Goal: Task Accomplishment & Management: Manage account settings

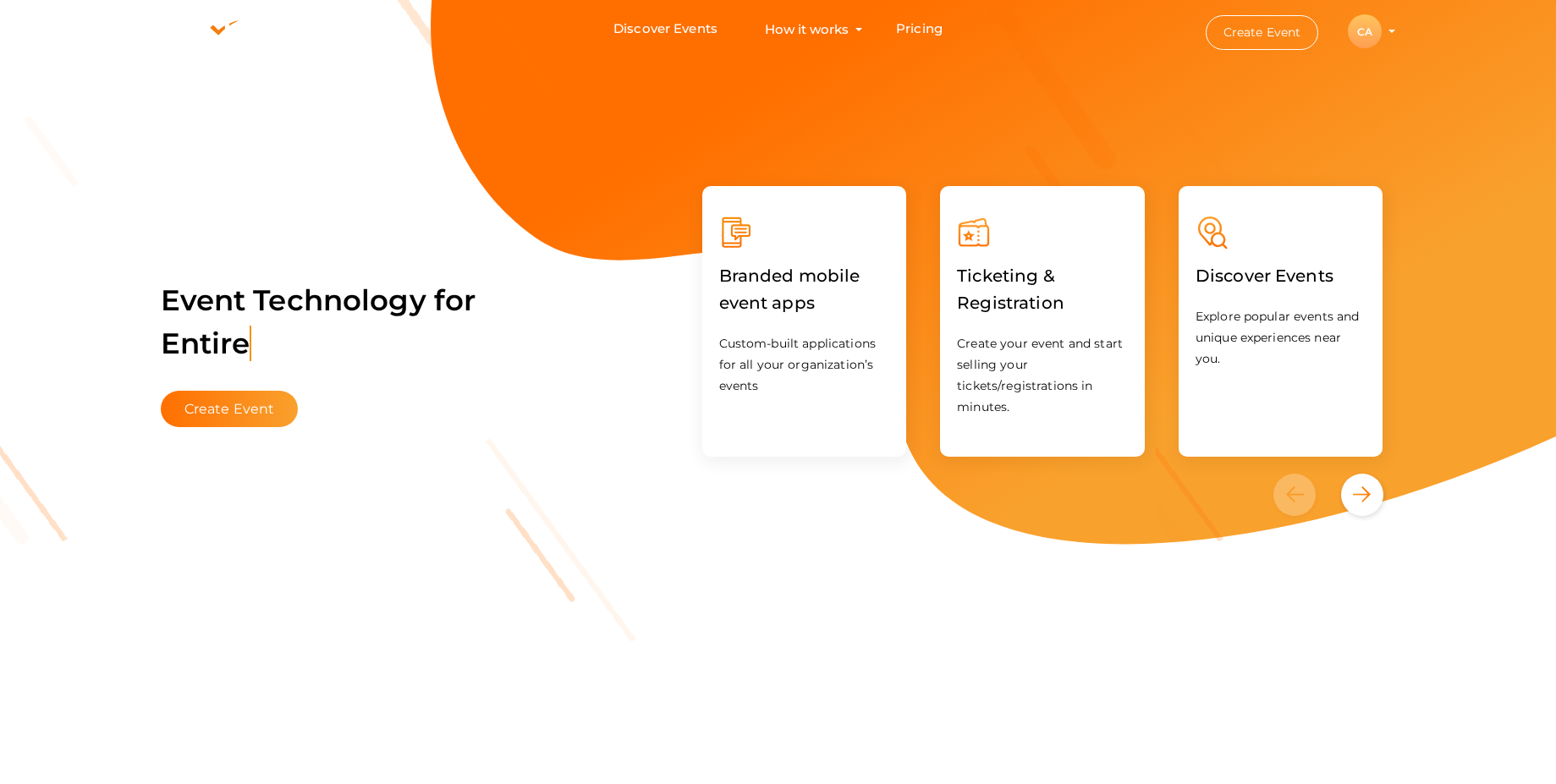
click at [1365, 34] on div "CA" at bounding box center [1364, 32] width 34 height 34
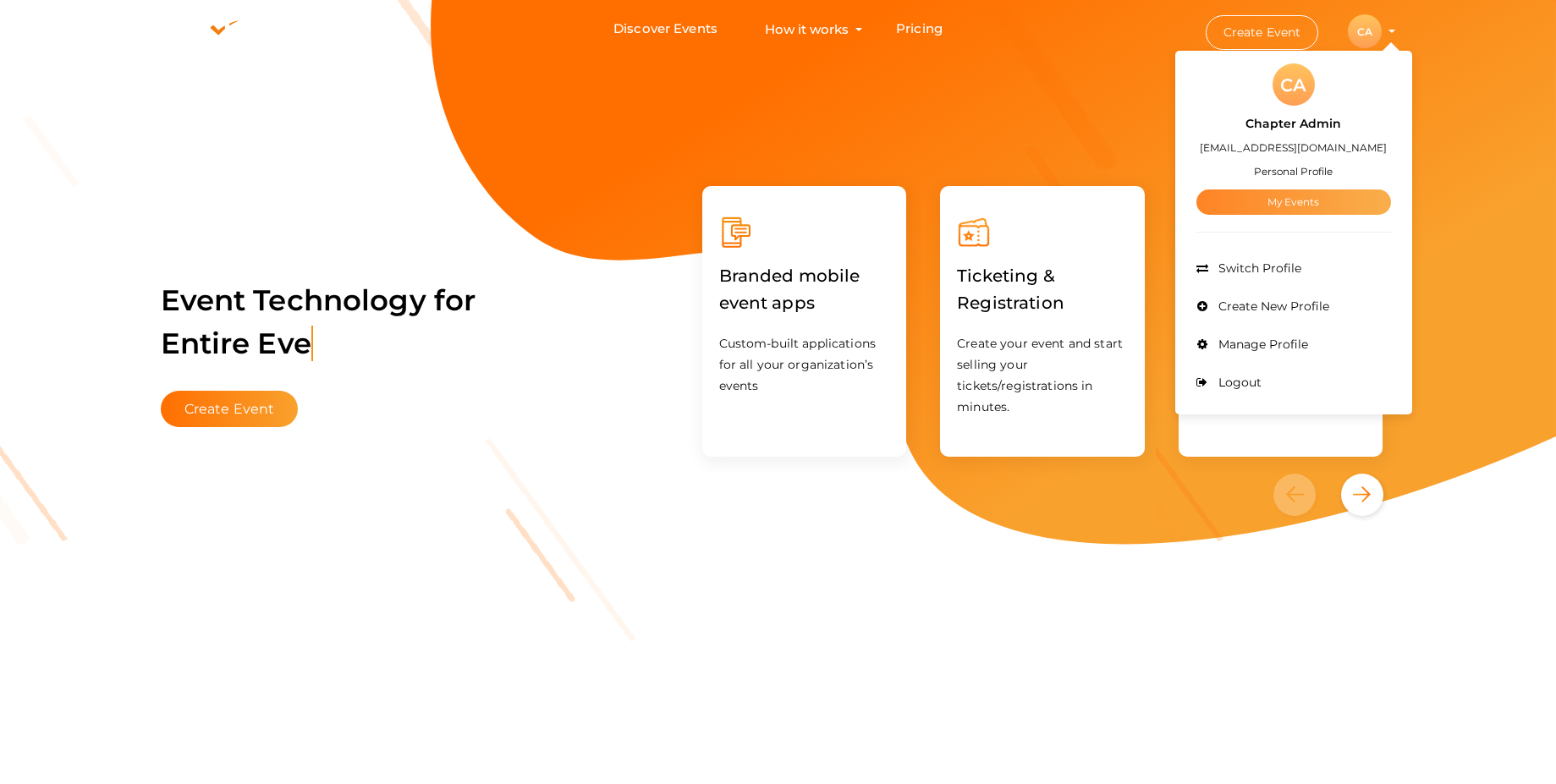
click at [1294, 204] on link "My Events" at bounding box center [1293, 203] width 194 height 26
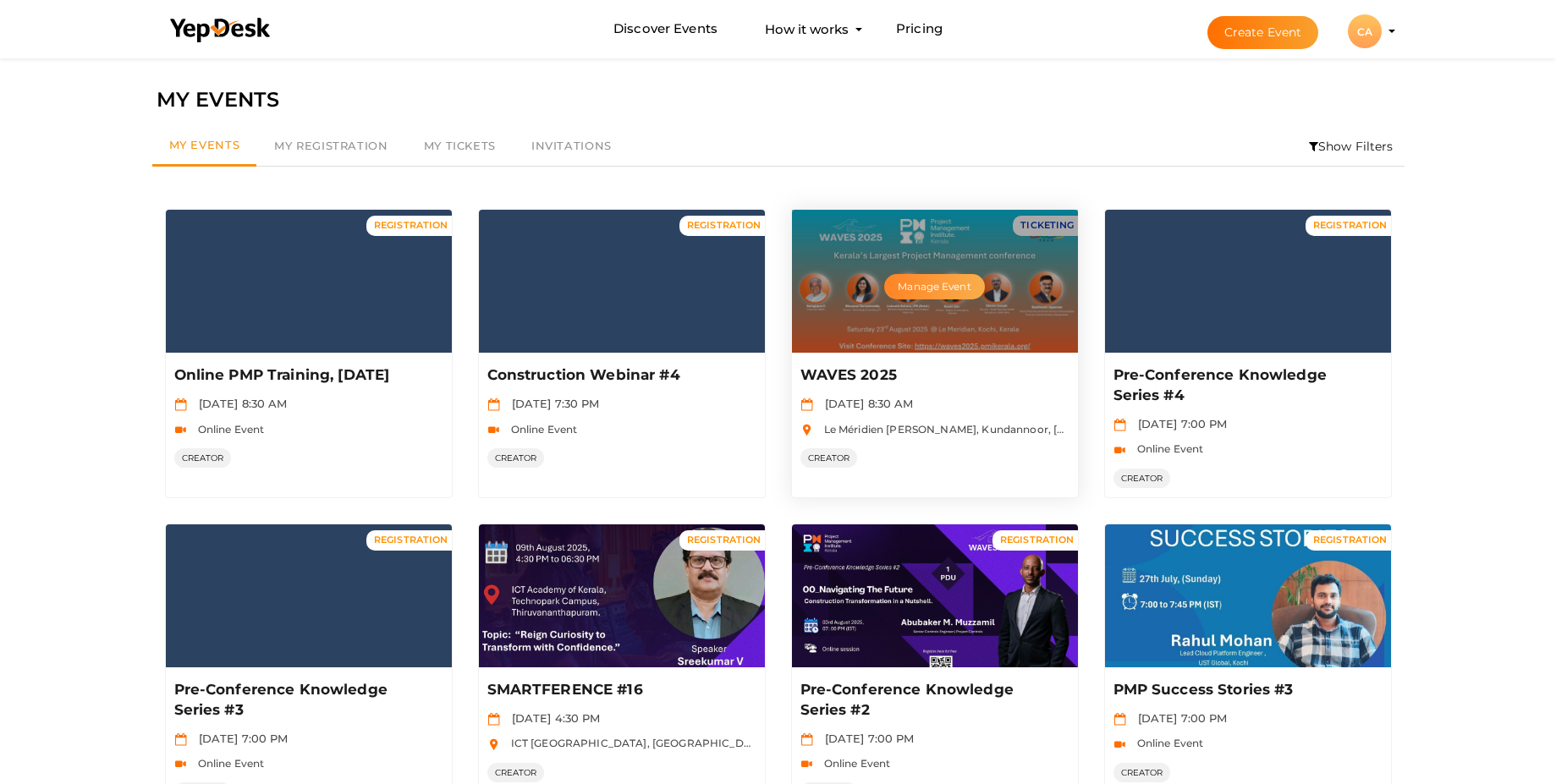
click at [938, 292] on button "Manage Event" at bounding box center [933, 286] width 100 height 26
click at [876, 337] on div "Manage Event" at bounding box center [935, 280] width 286 height 143
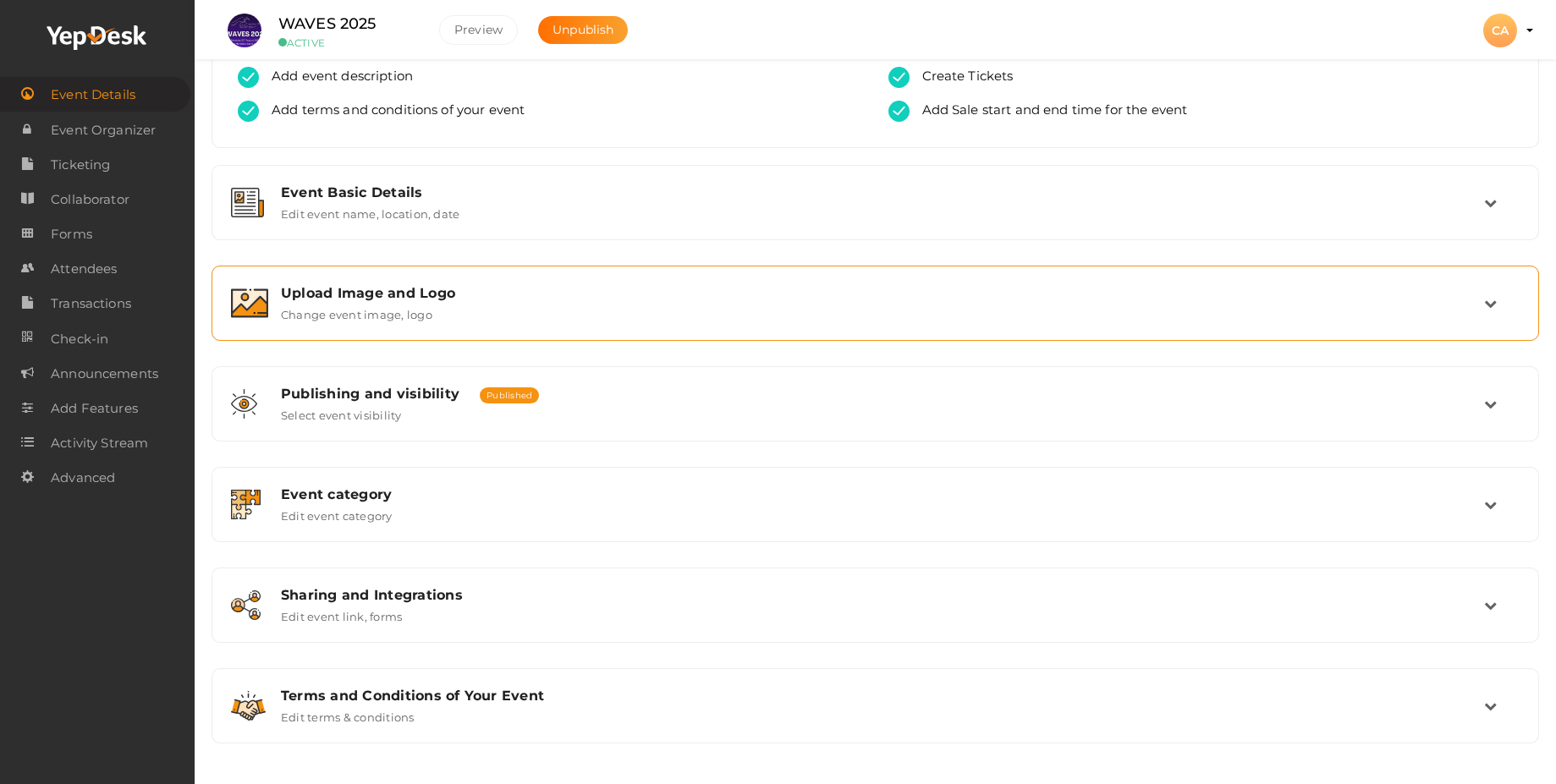
scroll to position [120, 0]
click at [70, 167] on span "Ticketing" at bounding box center [80, 165] width 59 height 34
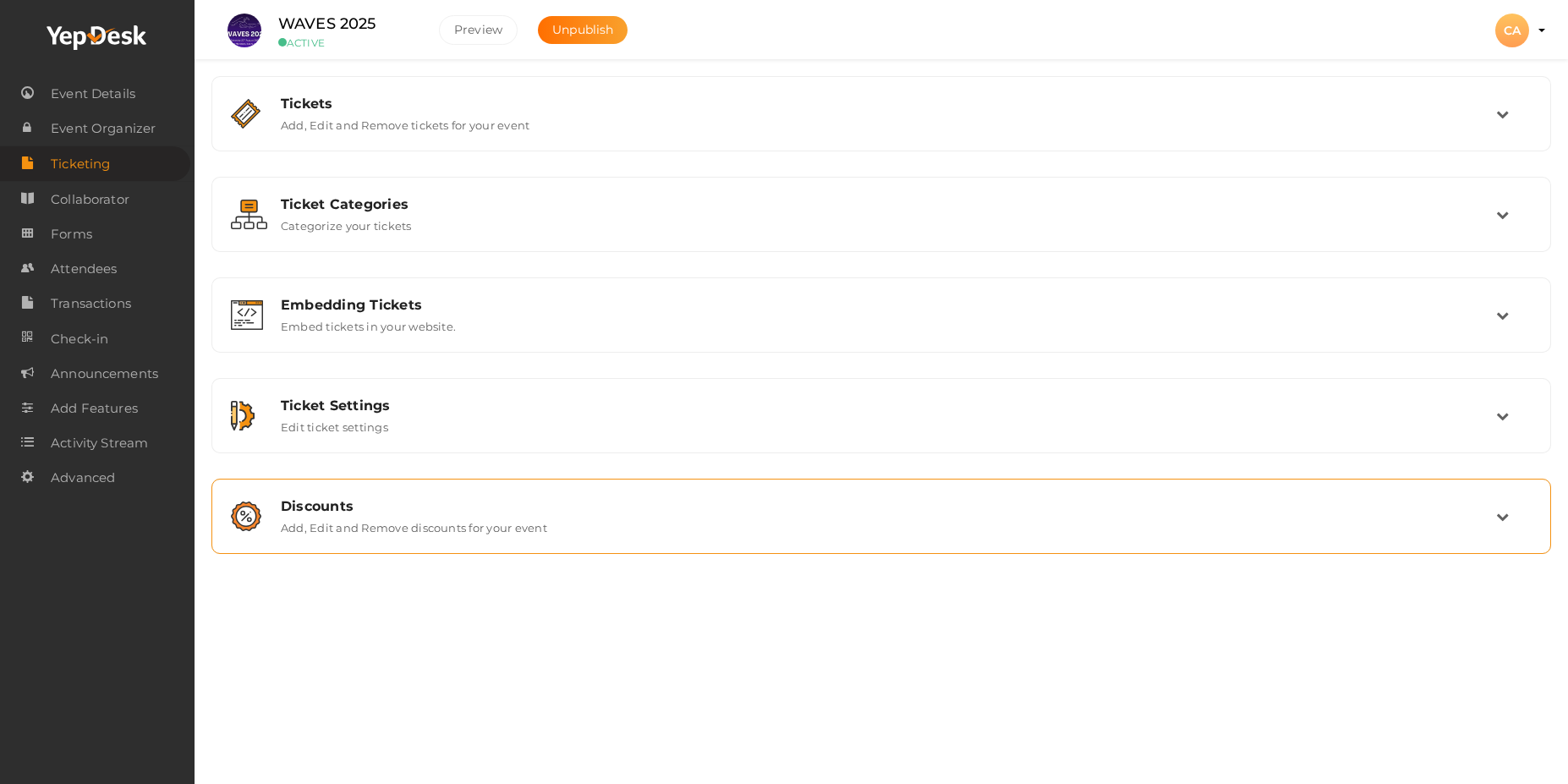
click at [341, 510] on div "Discounts" at bounding box center [887, 506] width 1215 height 16
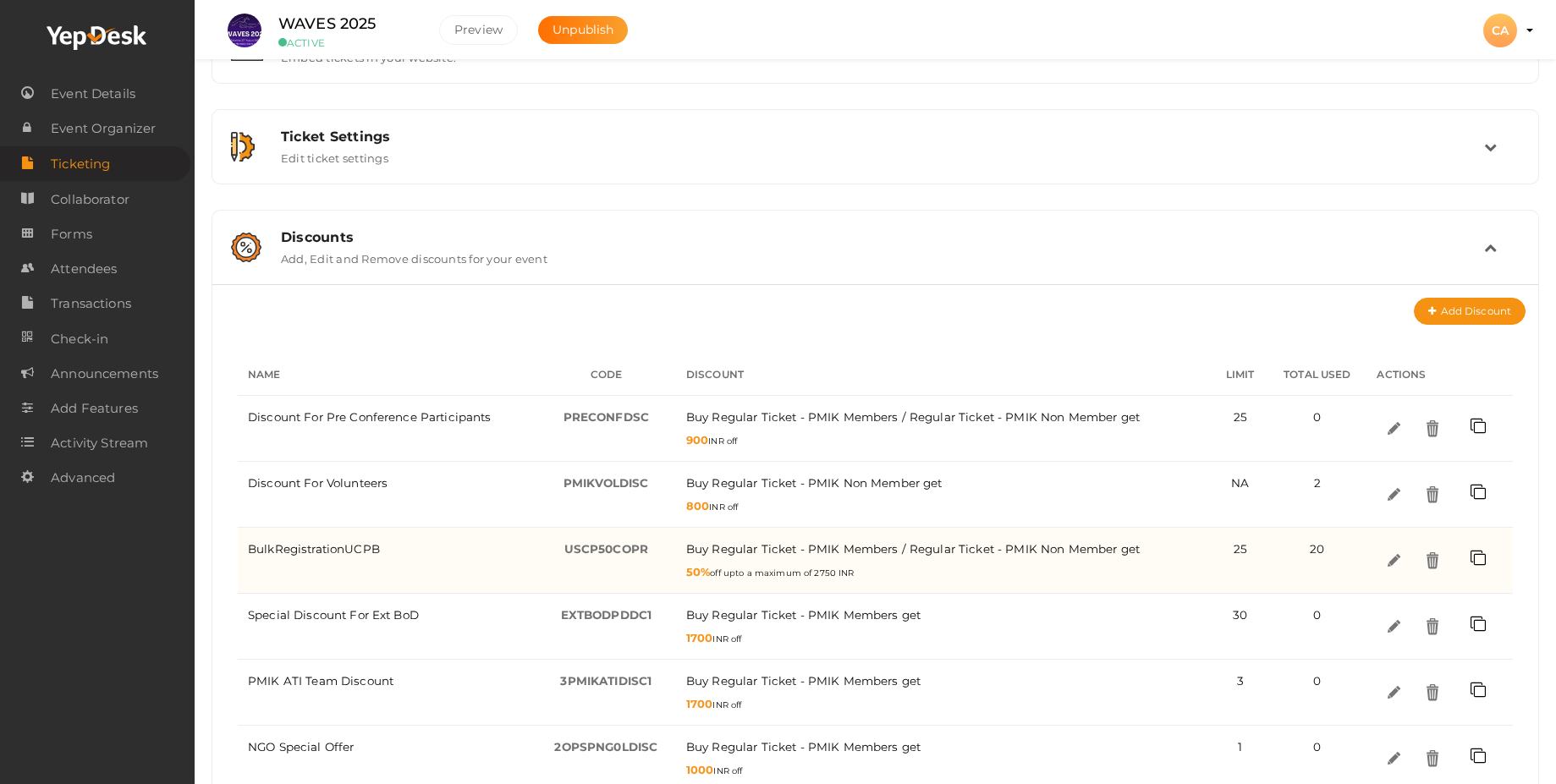
scroll to position [304, 0]
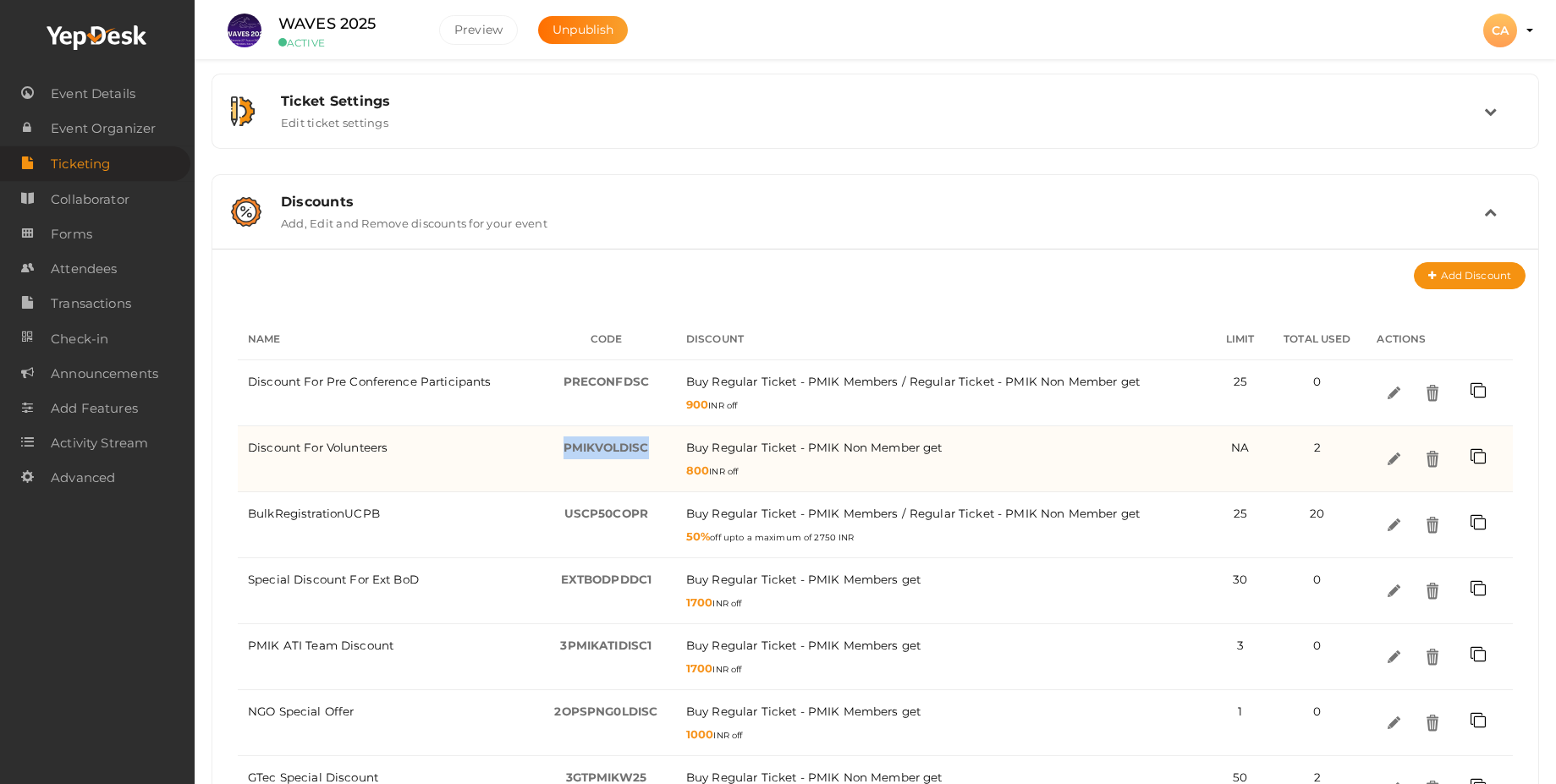
drag, startPoint x: 654, startPoint y: 446, endPoint x: 551, endPoint y: 450, distance: 103.1
click at [551, 450] on div "PMIKVOLDISC -" at bounding box center [606, 447] width 119 height 23
copy span "PMIKVOLDISC"
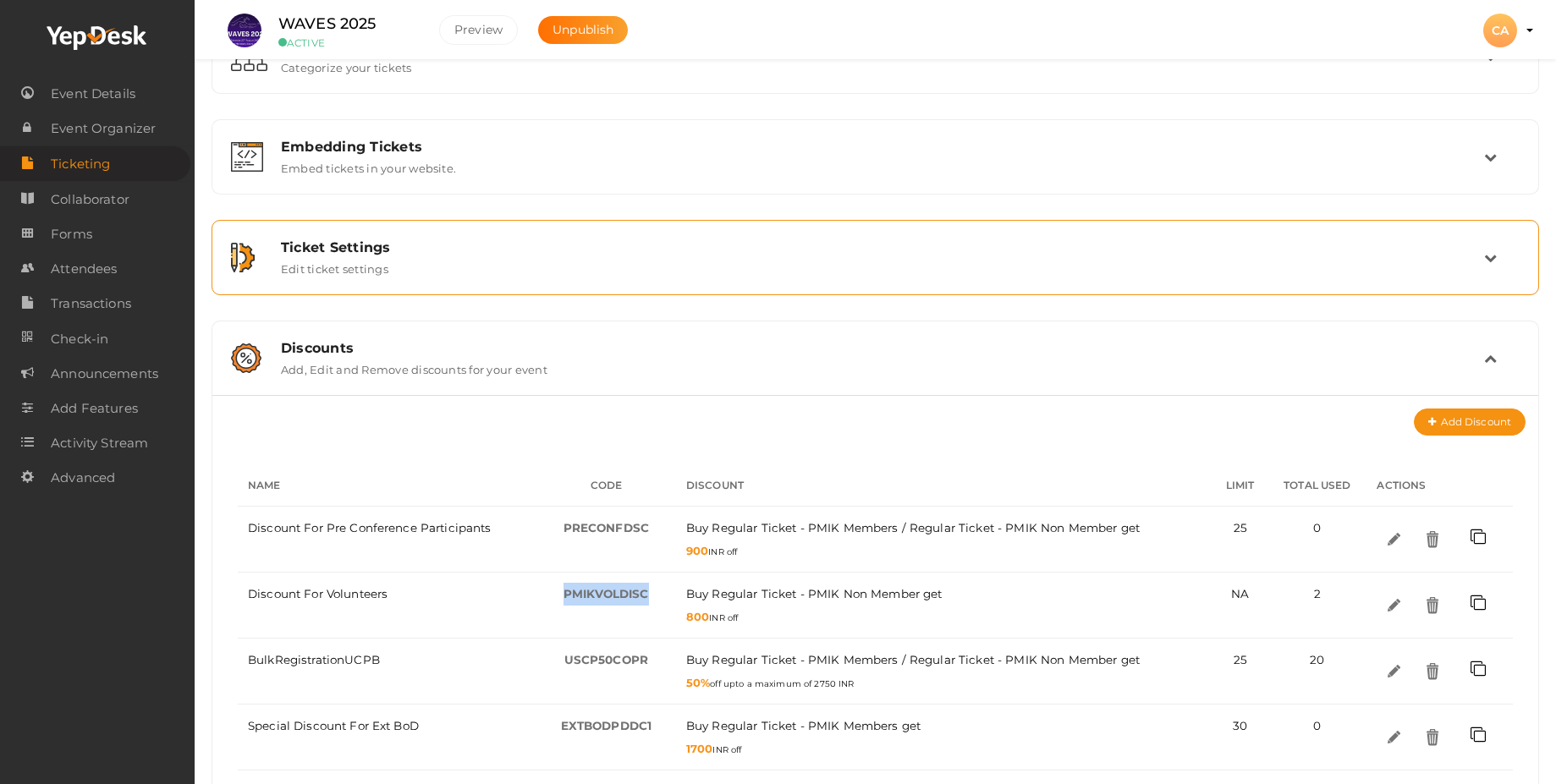
scroll to position [71, 0]
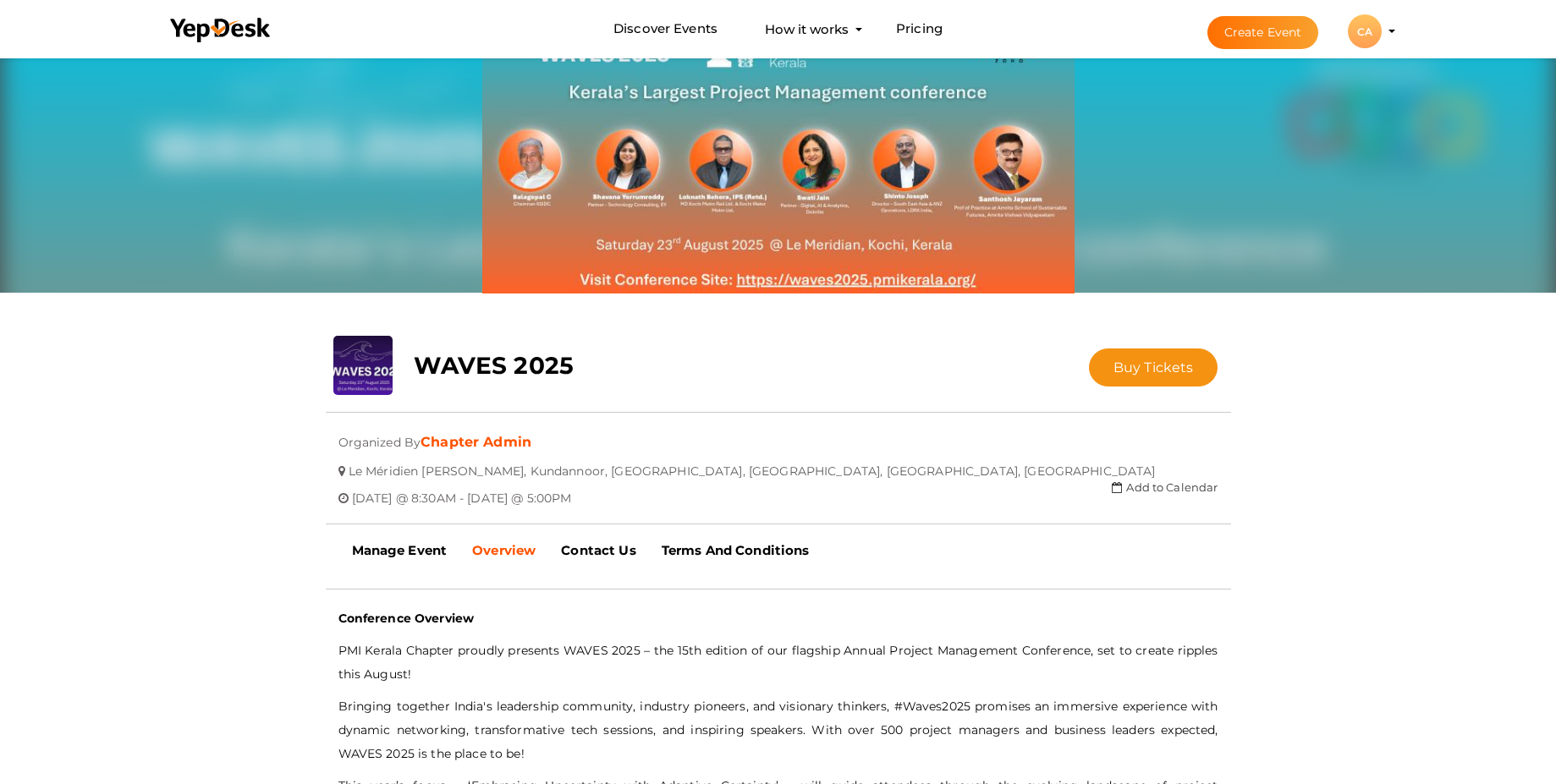
scroll to position [304, 0]
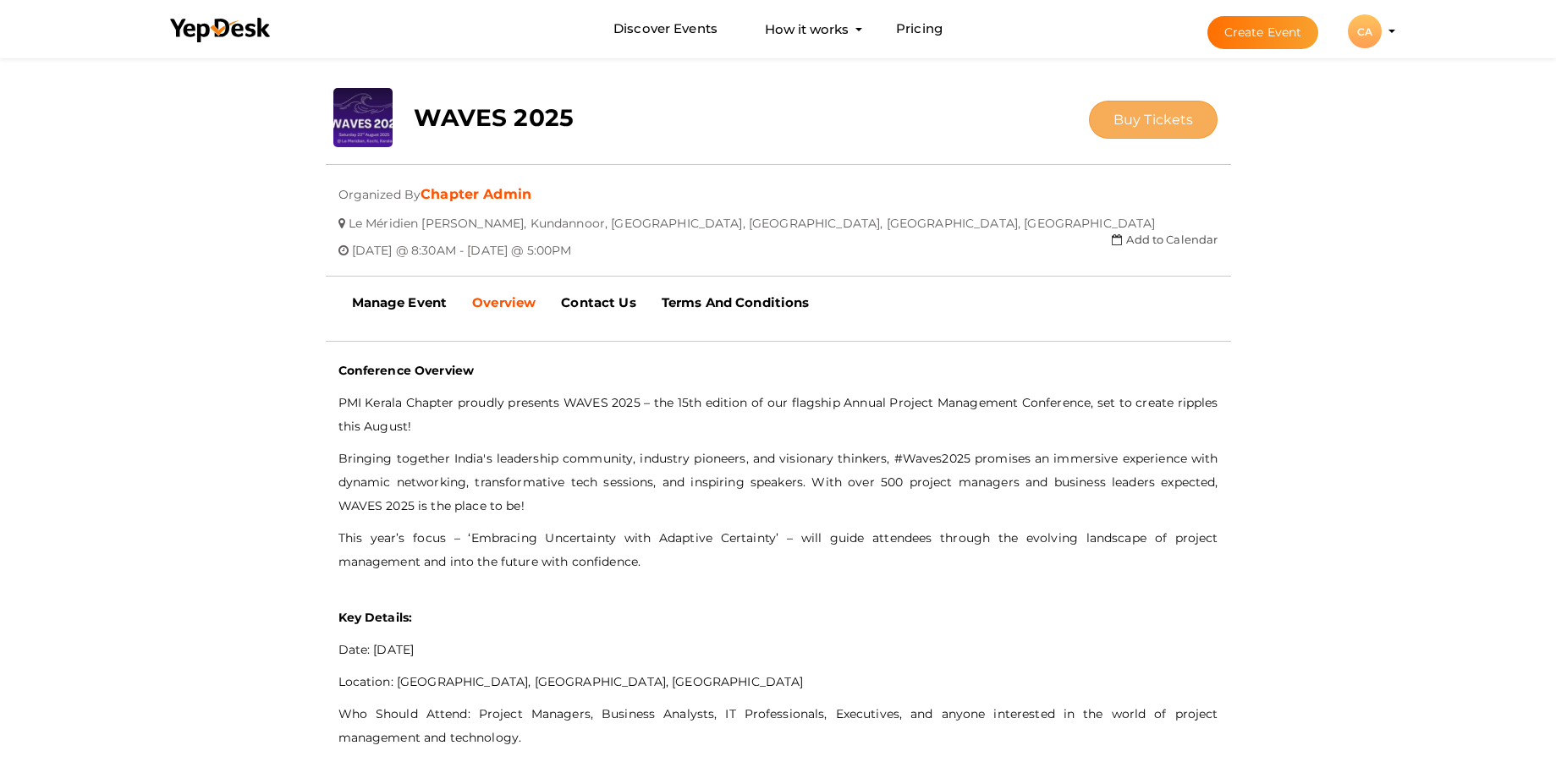
click at [1106, 115] on button "Buy Tickets" at bounding box center [1153, 120] width 129 height 38
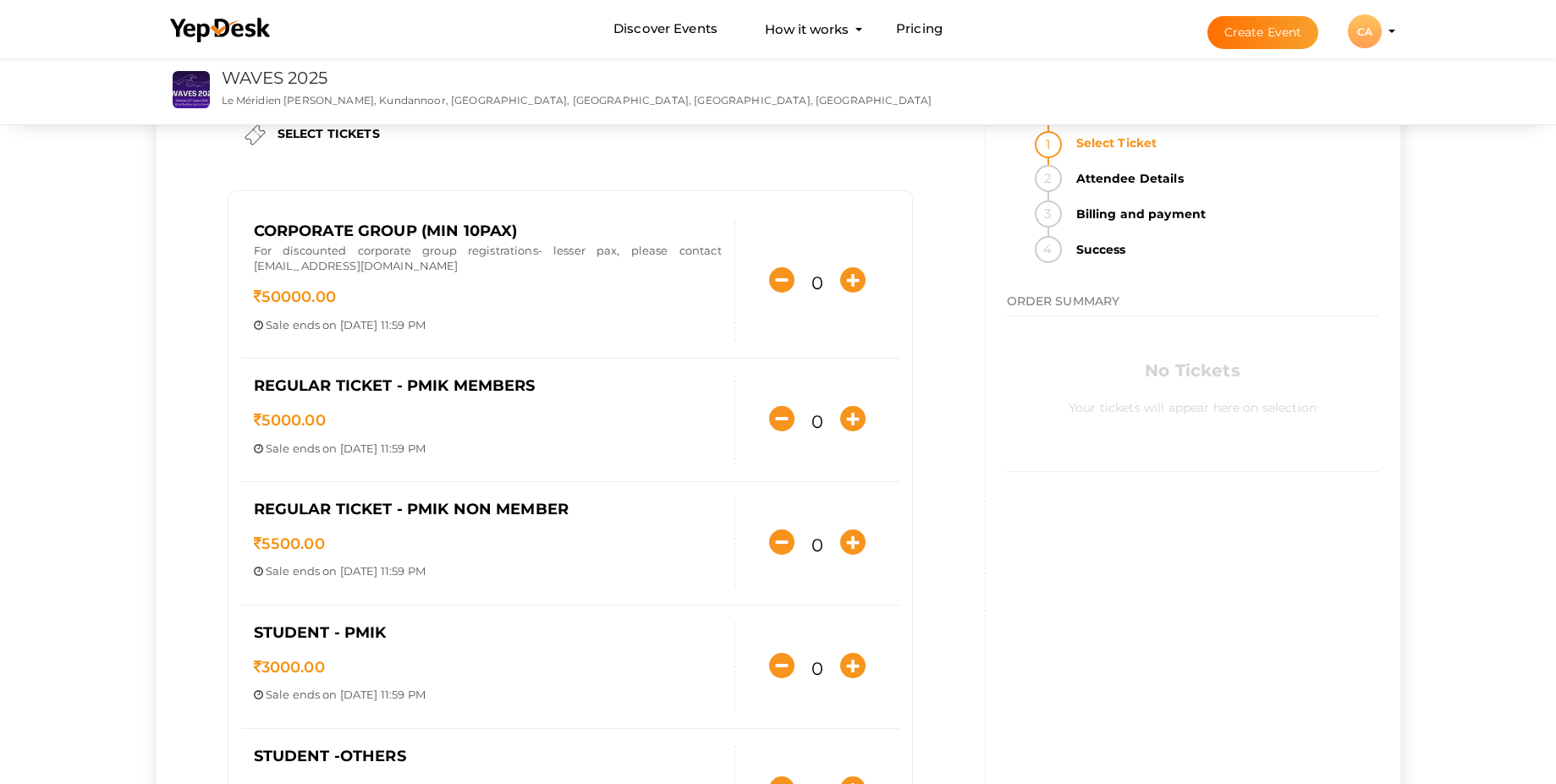
scroll to position [102, 0]
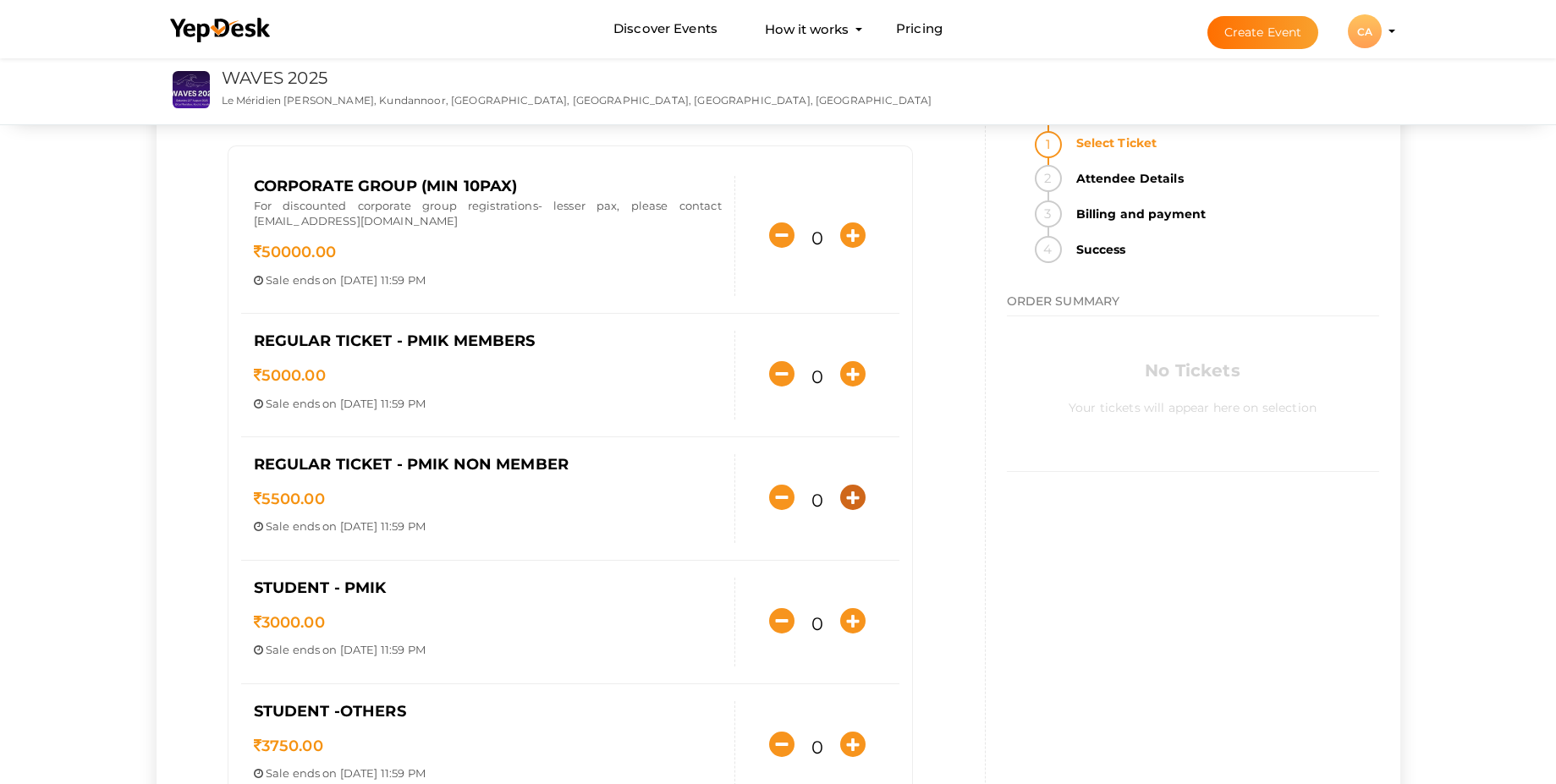
click at [856, 502] on icon "button" at bounding box center [853, 498] width 26 height 26
type input "1"
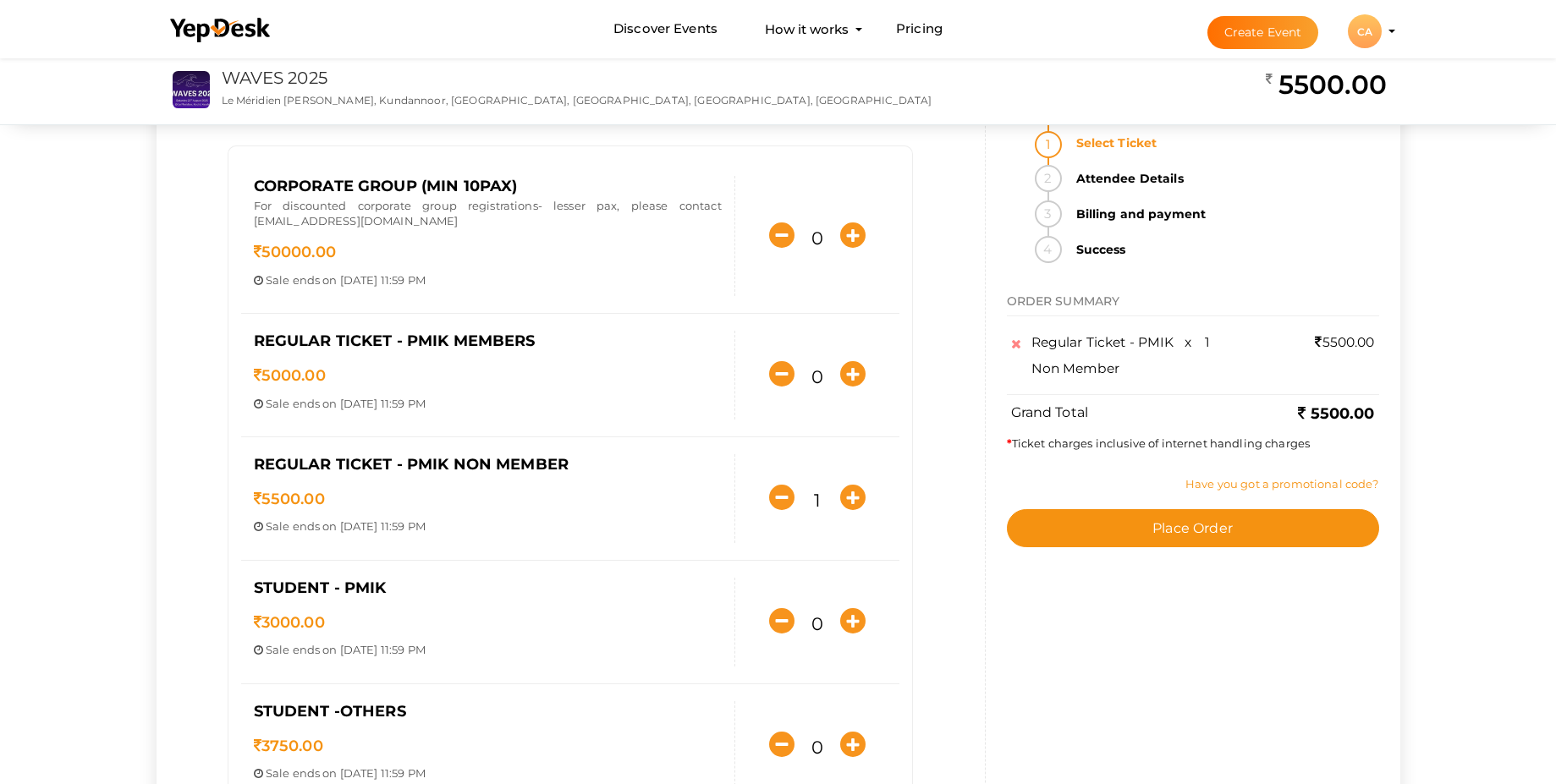
click at [1268, 486] on link "Have you got a promotional code?" at bounding box center [1281, 484] width 192 height 14
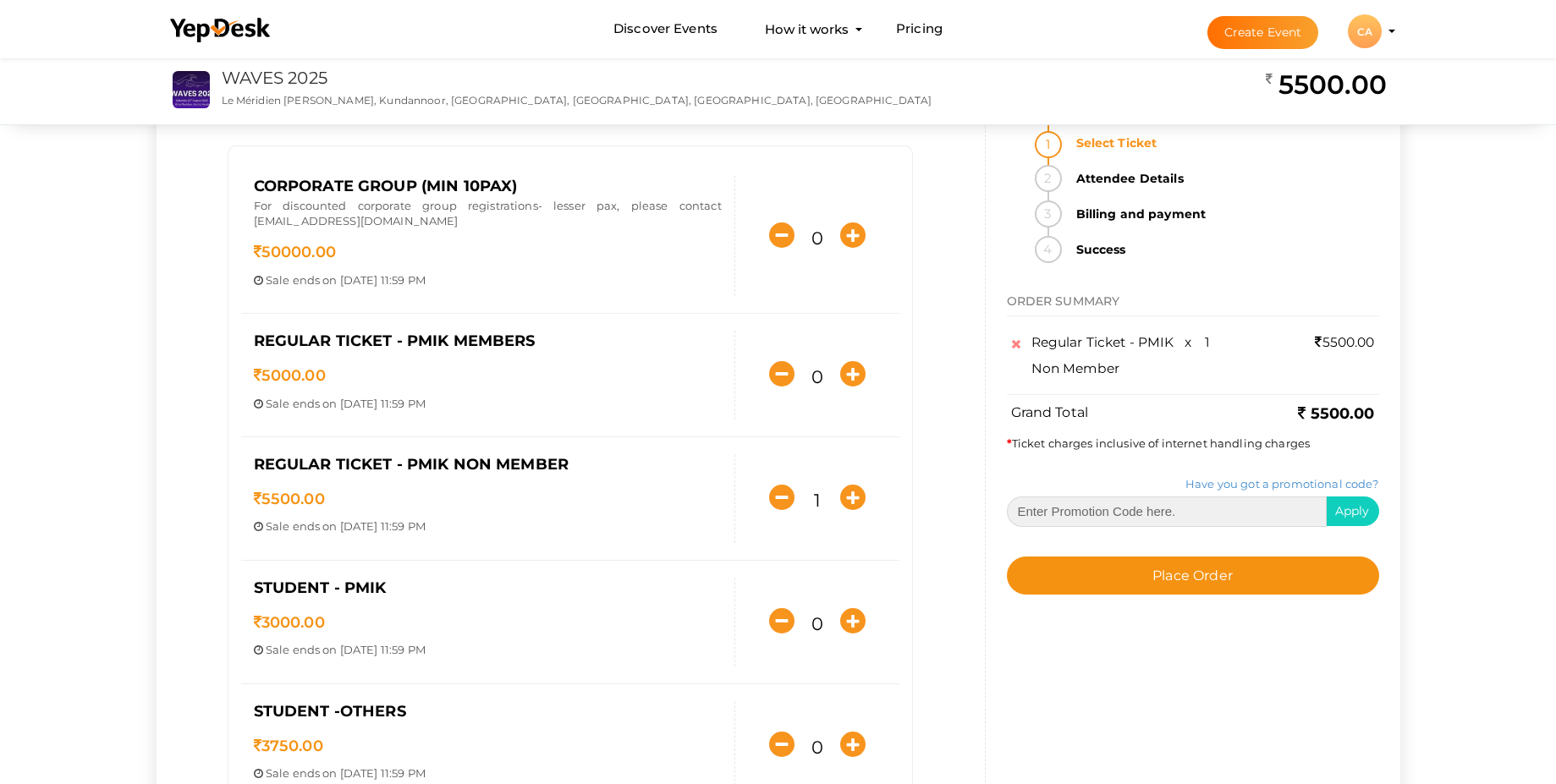
click at [1104, 515] on input "text" at bounding box center [1167, 512] width 320 height 31
paste input "PMIKVOLDISC"
type input "PMIKVOLDISC"
click at [1351, 518] on button "Apply" at bounding box center [1352, 511] width 53 height 30
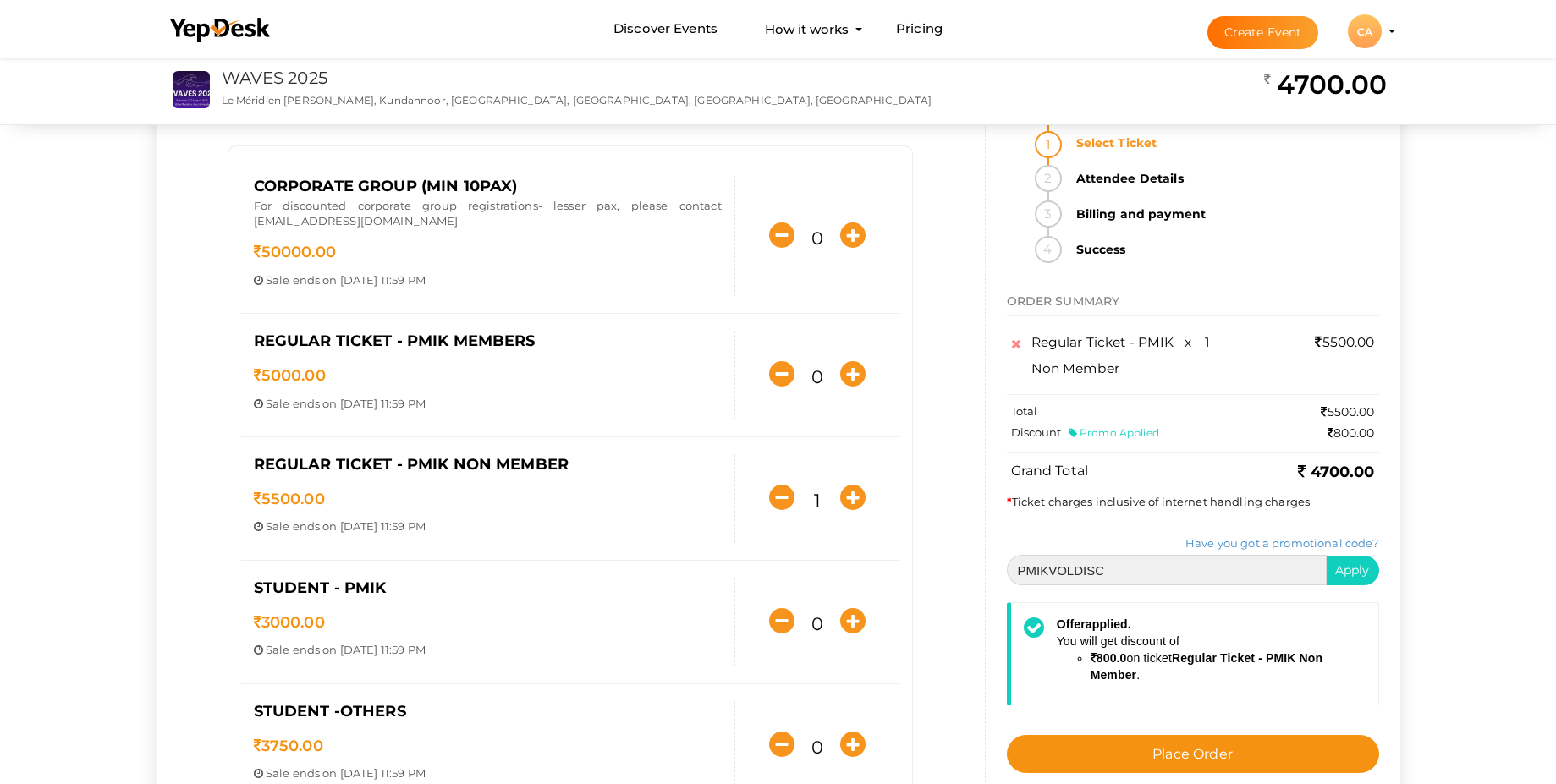
drag, startPoint x: 1107, startPoint y: 569, endPoint x: 991, endPoint y: 571, distance: 116.0
click at [991, 571] on div "Select Ticket Attendee Details Billing and payment Success ORDER SUMMARY Regula…" at bounding box center [1192, 490] width 415 height 752
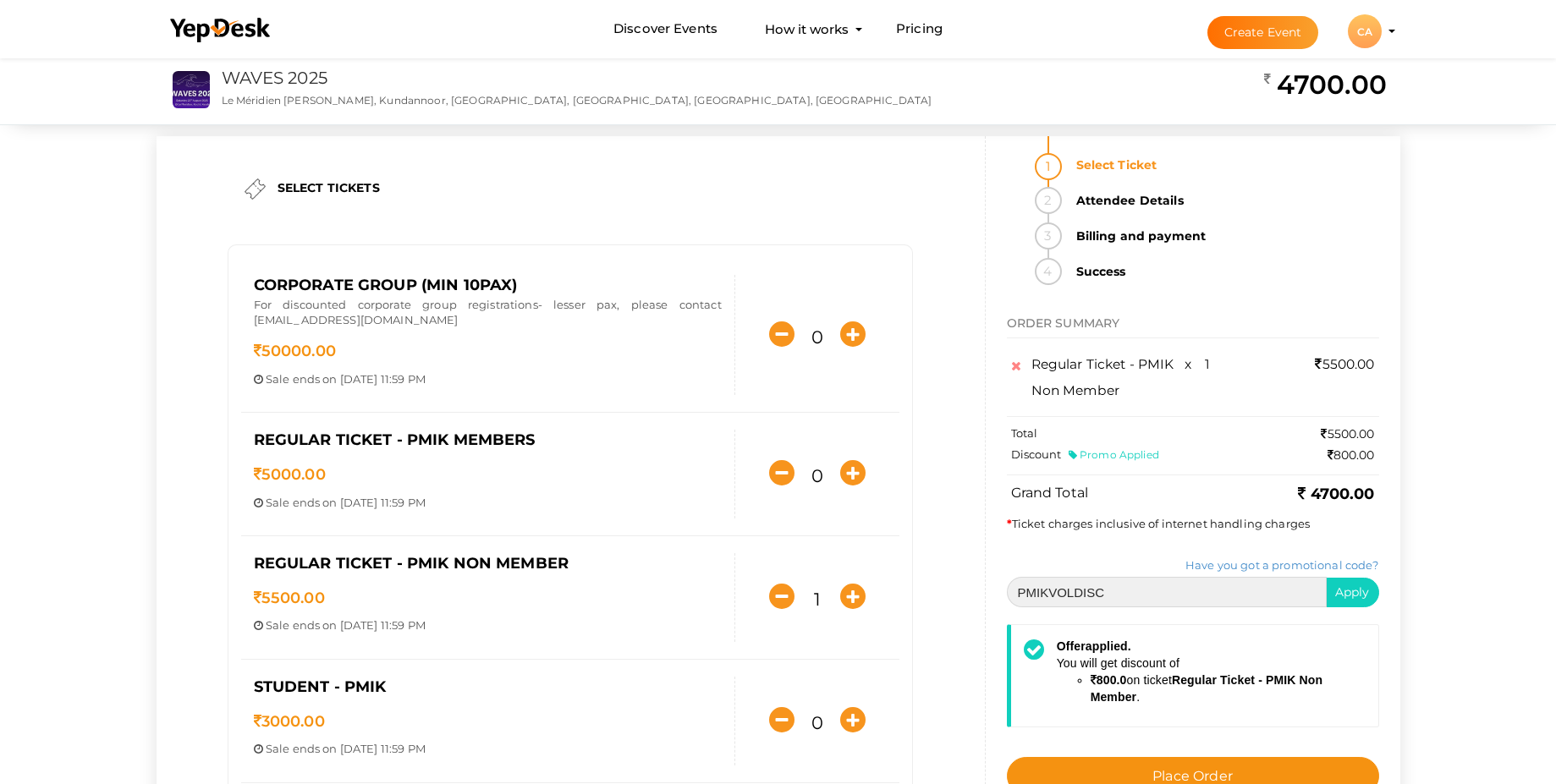
scroll to position [0, 0]
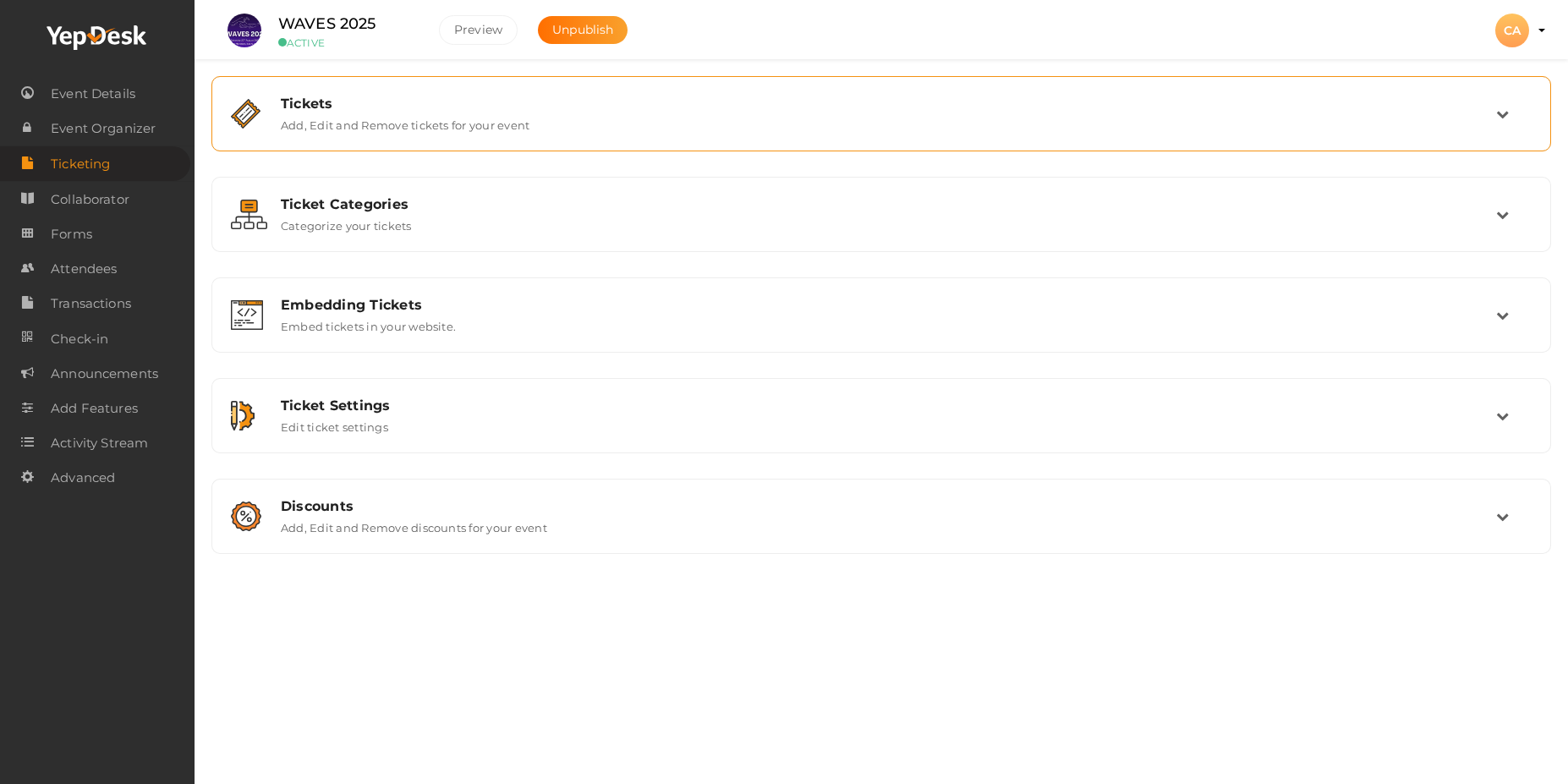
click at [321, 111] on div "Tickets" at bounding box center [887, 103] width 1215 height 16
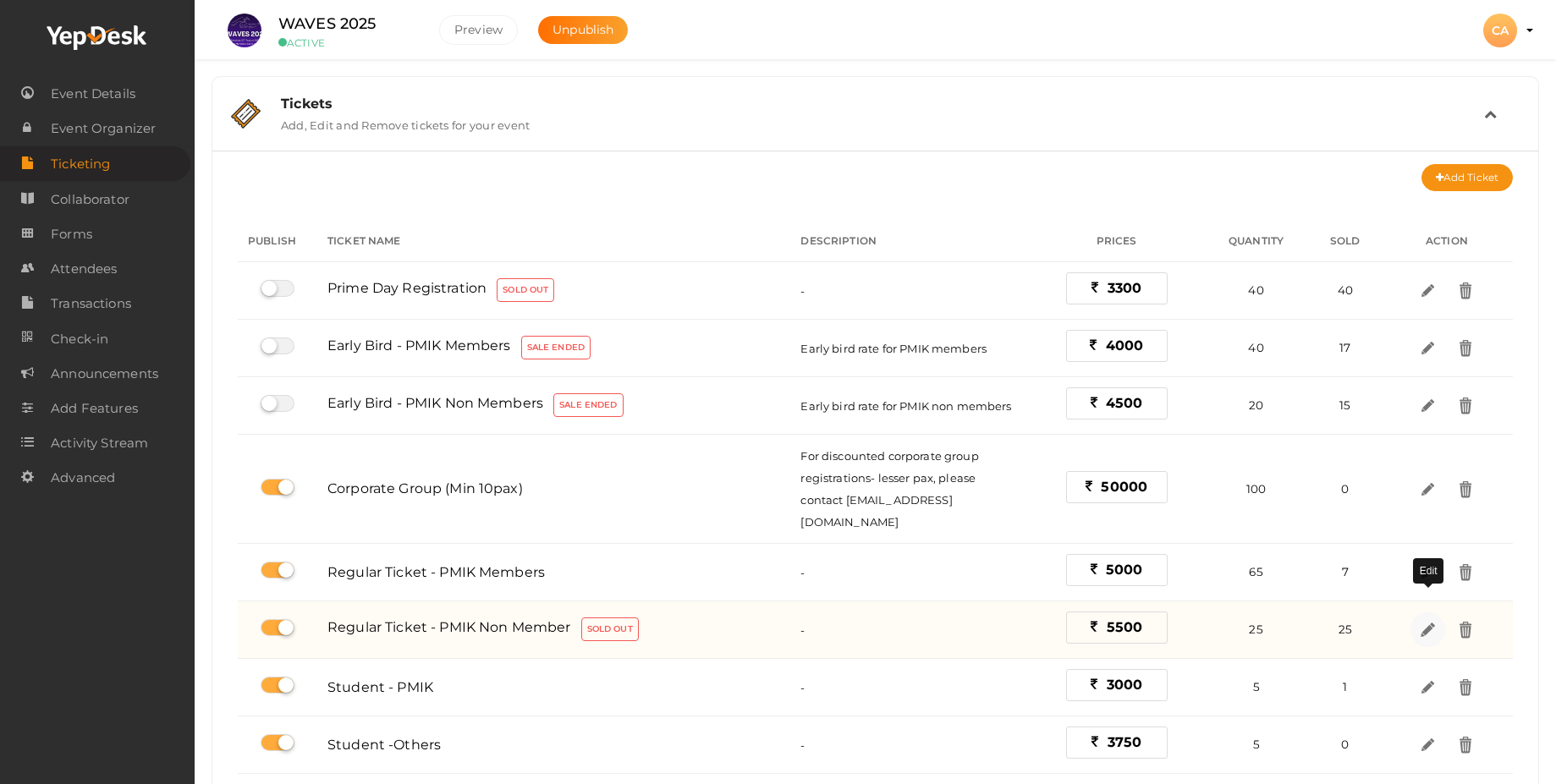
click at [1424, 620] on img at bounding box center [1428, 629] width 20 height 20
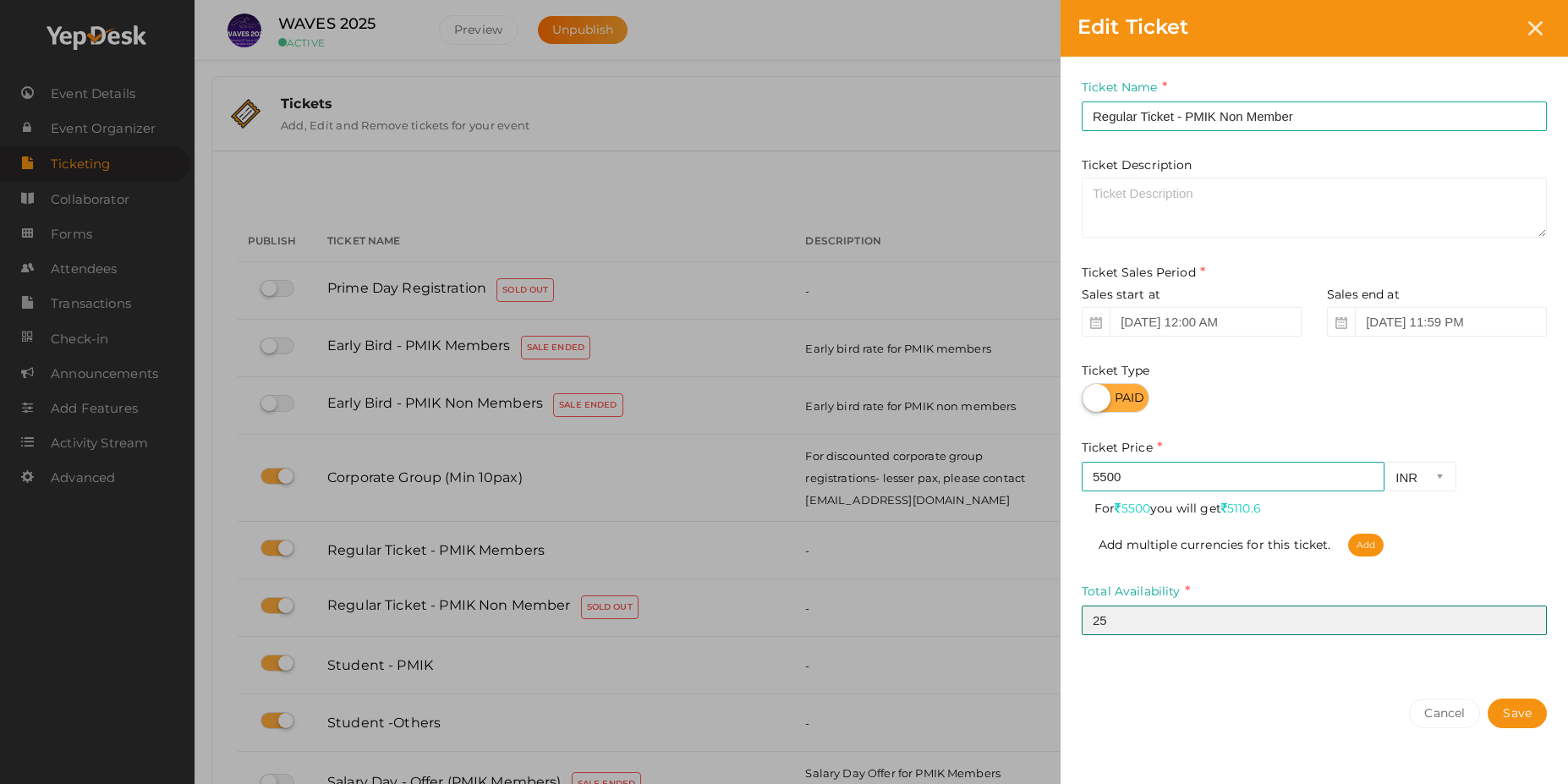
drag, startPoint x: 1141, startPoint y: 625, endPoint x: 926, endPoint y: 597, distance: 216.8
click at [926, 597] on div "Edit Ticket Ticket Name Regular Ticket - PMIK Non Member Required. Ticket Name …" at bounding box center [784, 392] width 1568 height 784
type input "200"
click at [1511, 712] on button "Save" at bounding box center [1517, 713] width 59 height 30
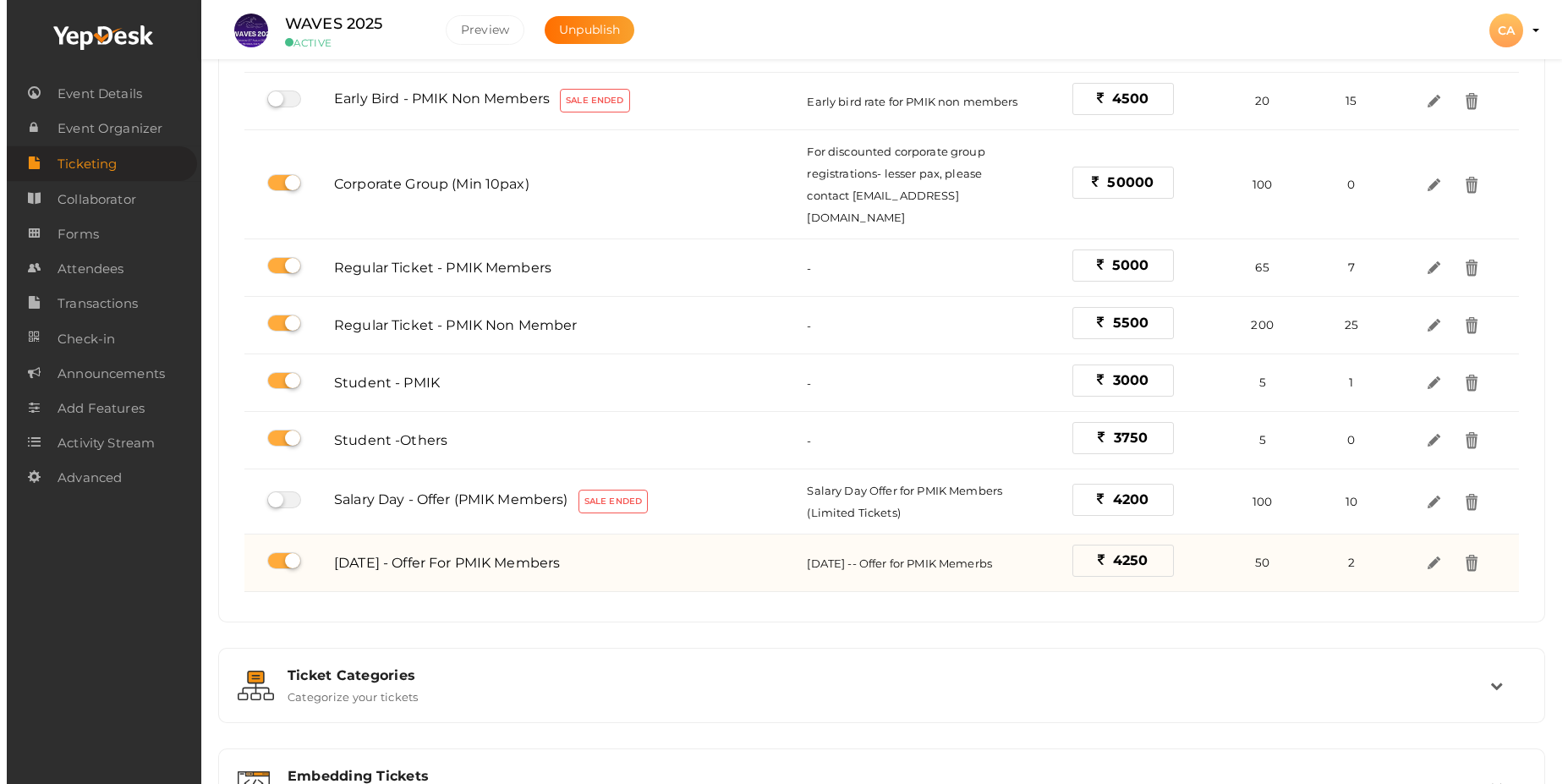
scroll to position [203, 0]
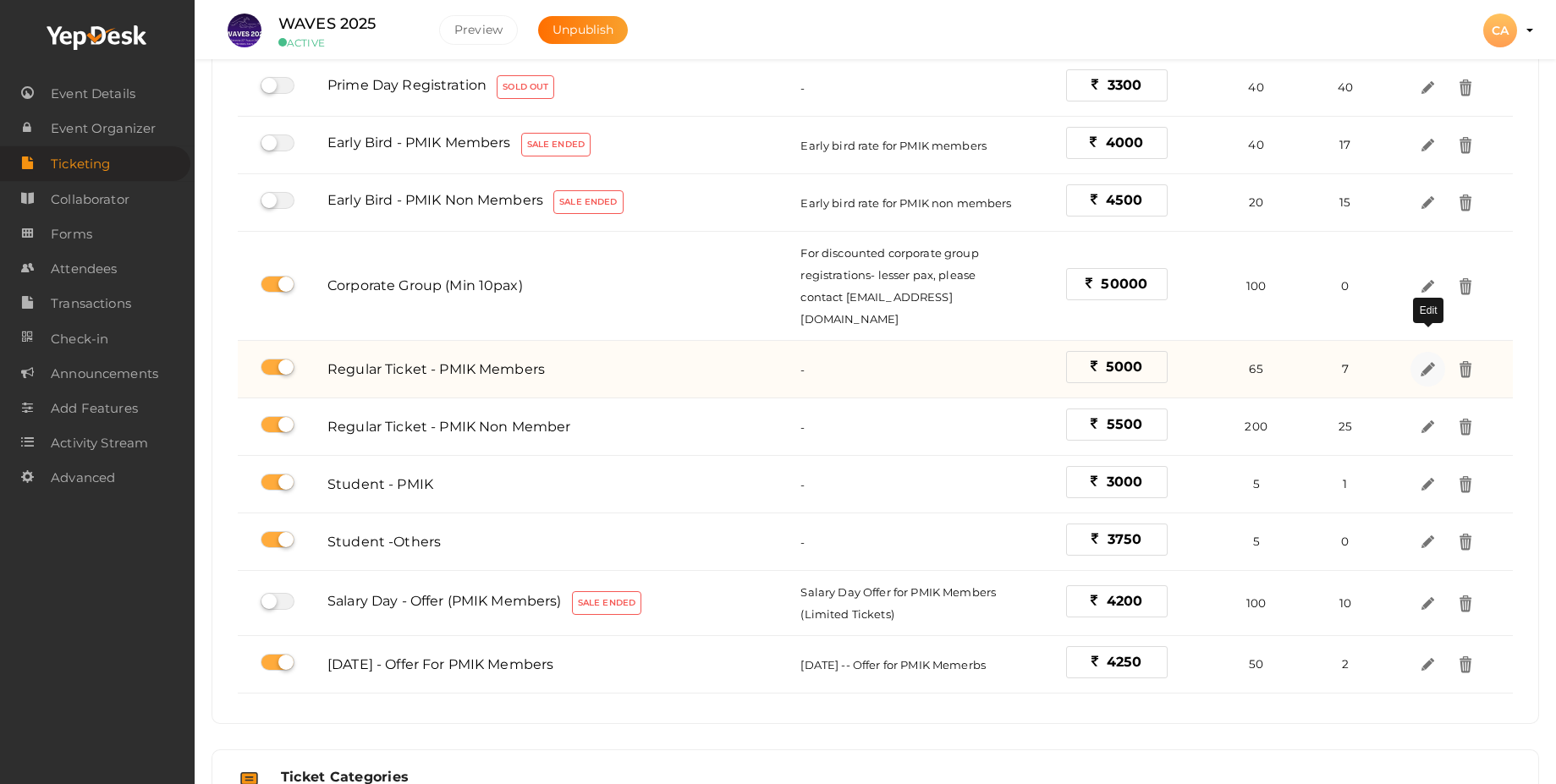
click at [1425, 359] on img at bounding box center [1428, 368] width 20 height 20
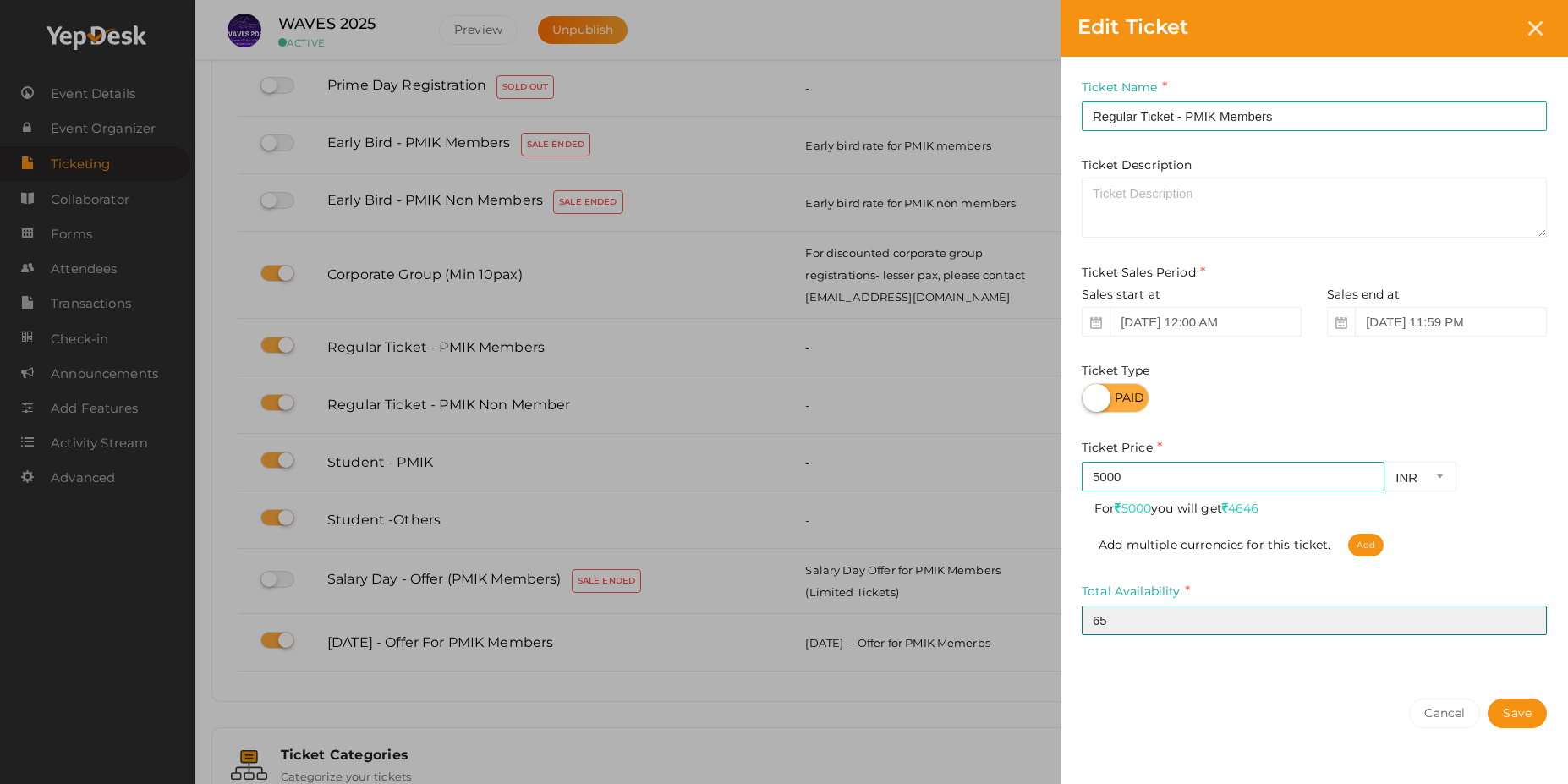
drag, startPoint x: 1122, startPoint y: 623, endPoint x: 1036, endPoint y: 622, distance: 86.0
click at [1036, 622] on div "Edit Ticket Ticket Name Regular Ticket - PMIK Members Required. Ticket Name alr…" at bounding box center [784, 392] width 1568 height 784
drag, startPoint x: 1123, startPoint y: 621, endPoint x: 990, endPoint y: 613, distance: 133.2
click at [990, 613] on div "Edit Ticket Ticket Name Regular Ticket - PMIK Members Required. Ticket Name alr…" at bounding box center [784, 392] width 1568 height 784
type input "200"
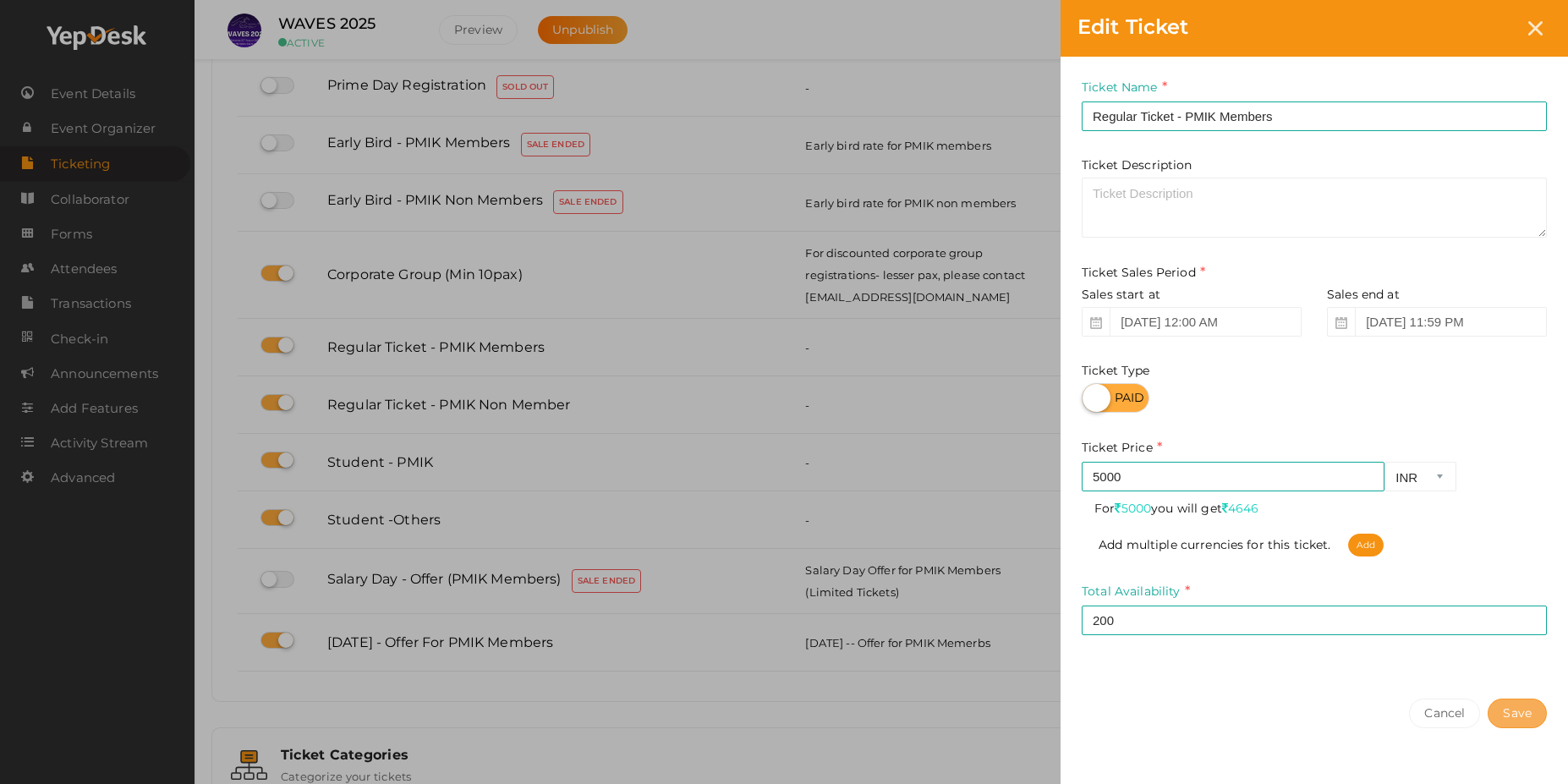
click at [1522, 718] on button "Save" at bounding box center [1517, 713] width 59 height 30
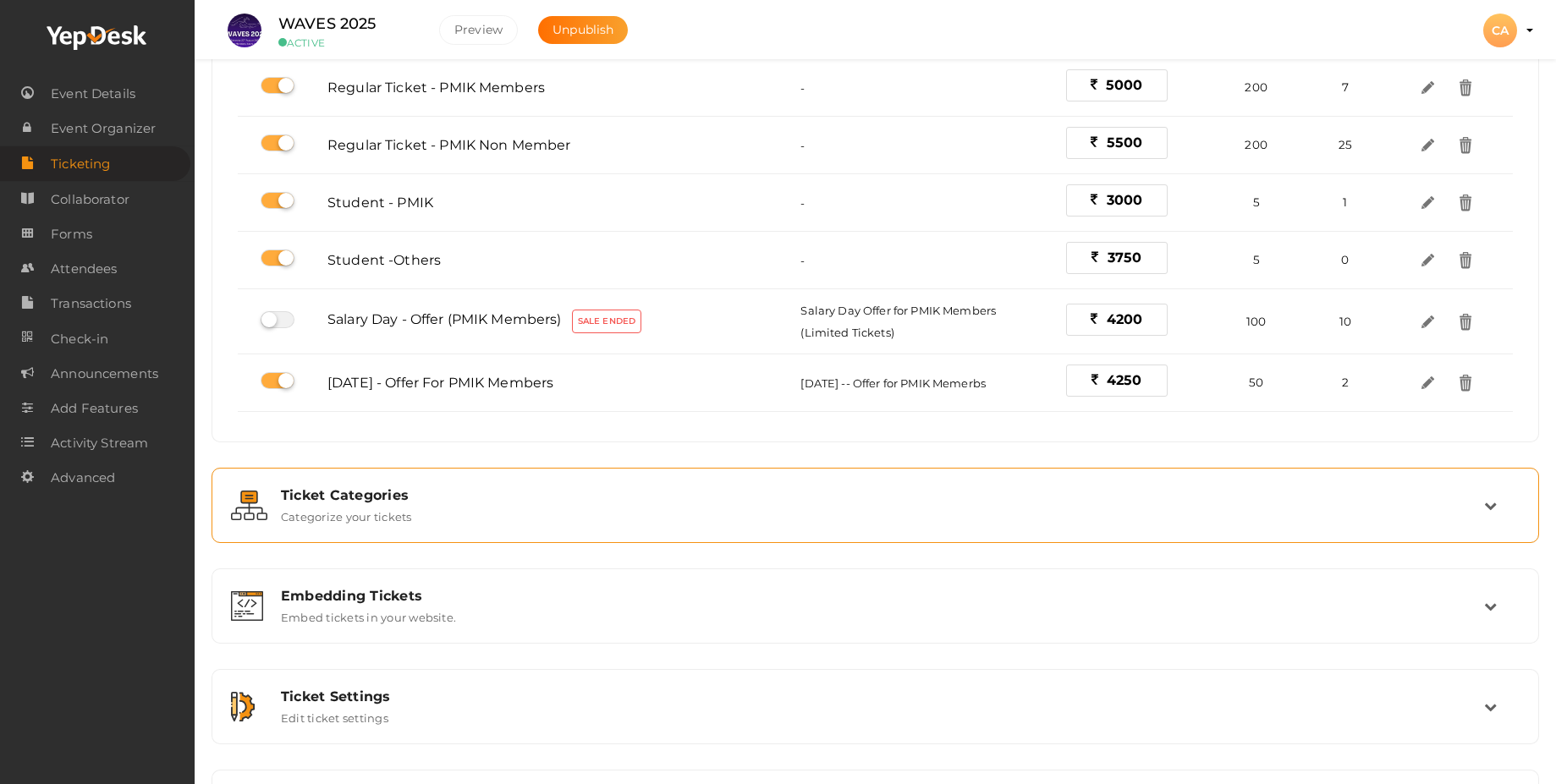
scroll to position [557, 0]
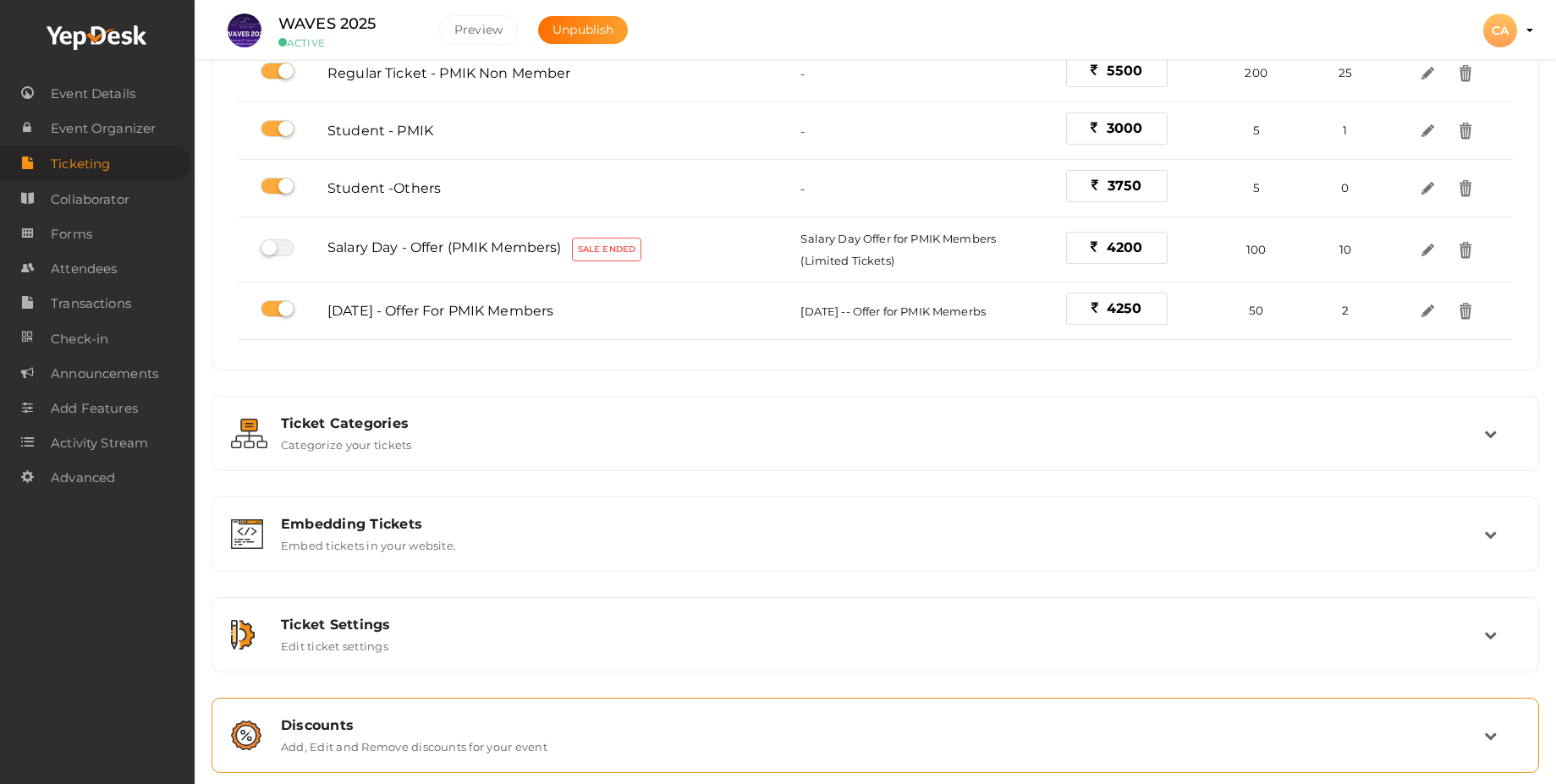
drag, startPoint x: 326, startPoint y: 722, endPoint x: 318, endPoint y: 729, distance: 10.6
click at [326, 733] on label "Add, Edit and Remove discounts for your event" at bounding box center [414, 743] width 267 height 21
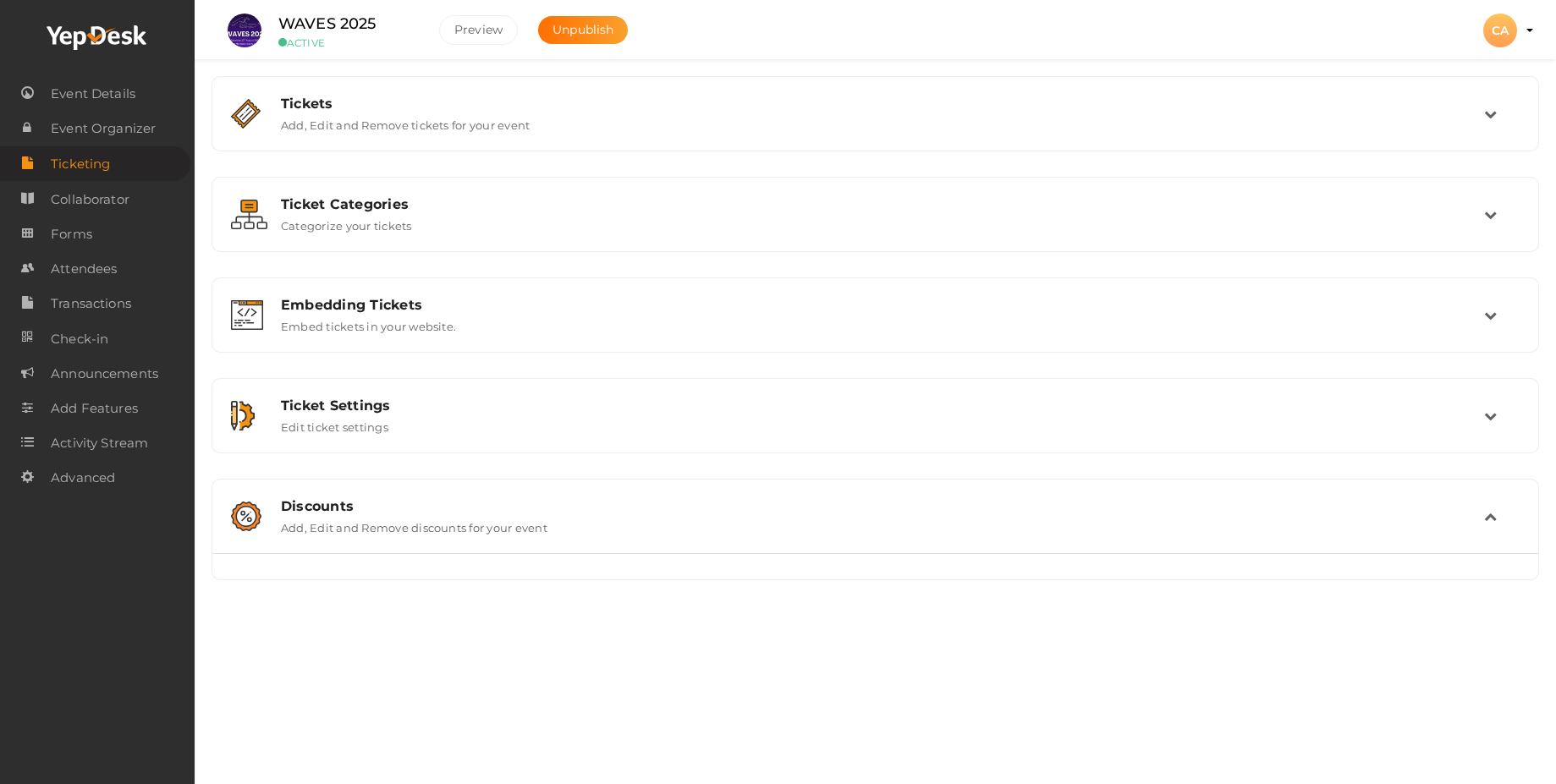
scroll to position [0, 0]
click at [452, 522] on label "Add, Edit and Remove discounts for your event" at bounding box center [414, 524] width 267 height 21
click at [444, 519] on label "Add, Edit and Remove discounts for your event" at bounding box center [414, 524] width 267 height 21
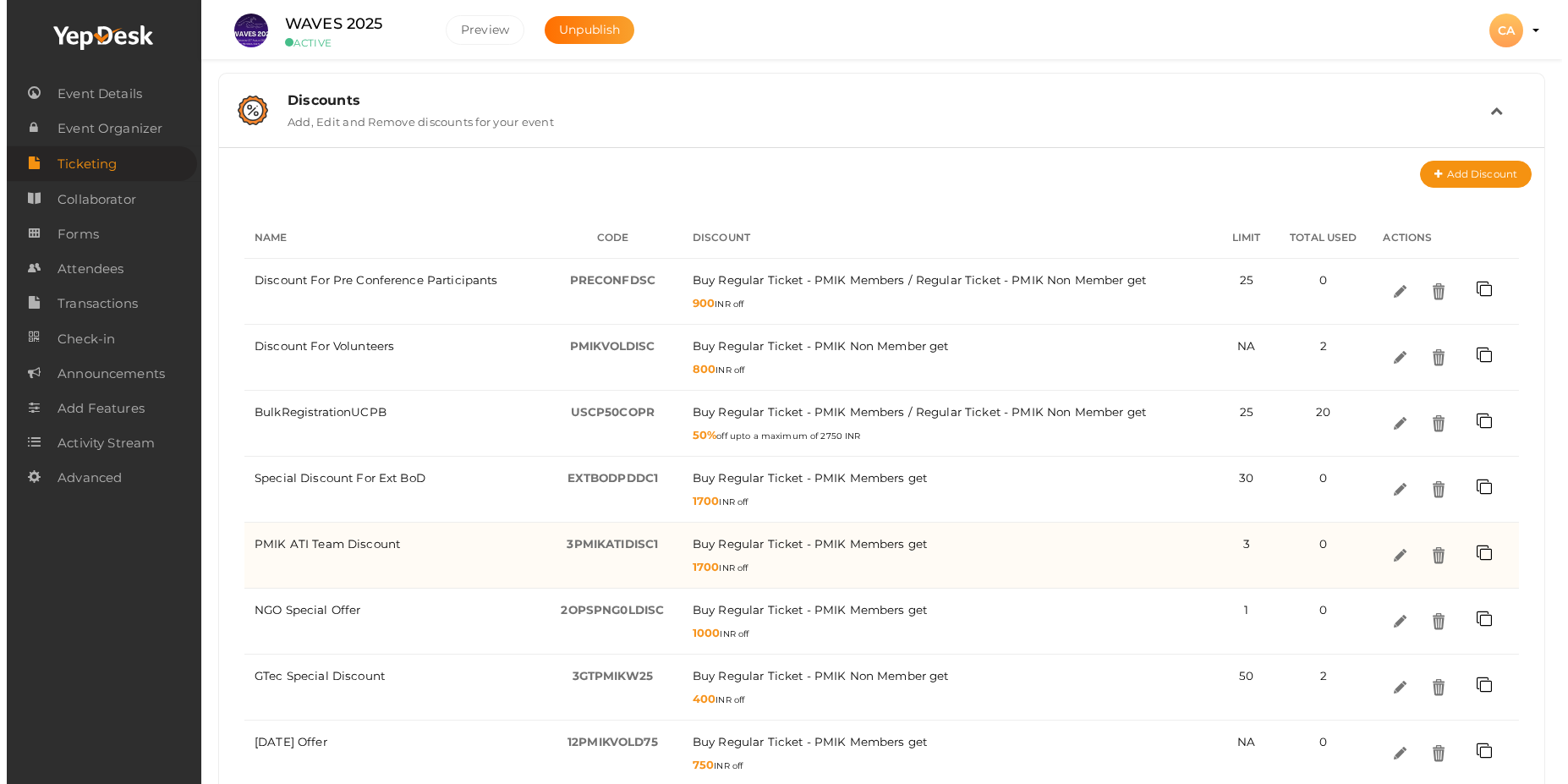
scroll to position [464, 0]
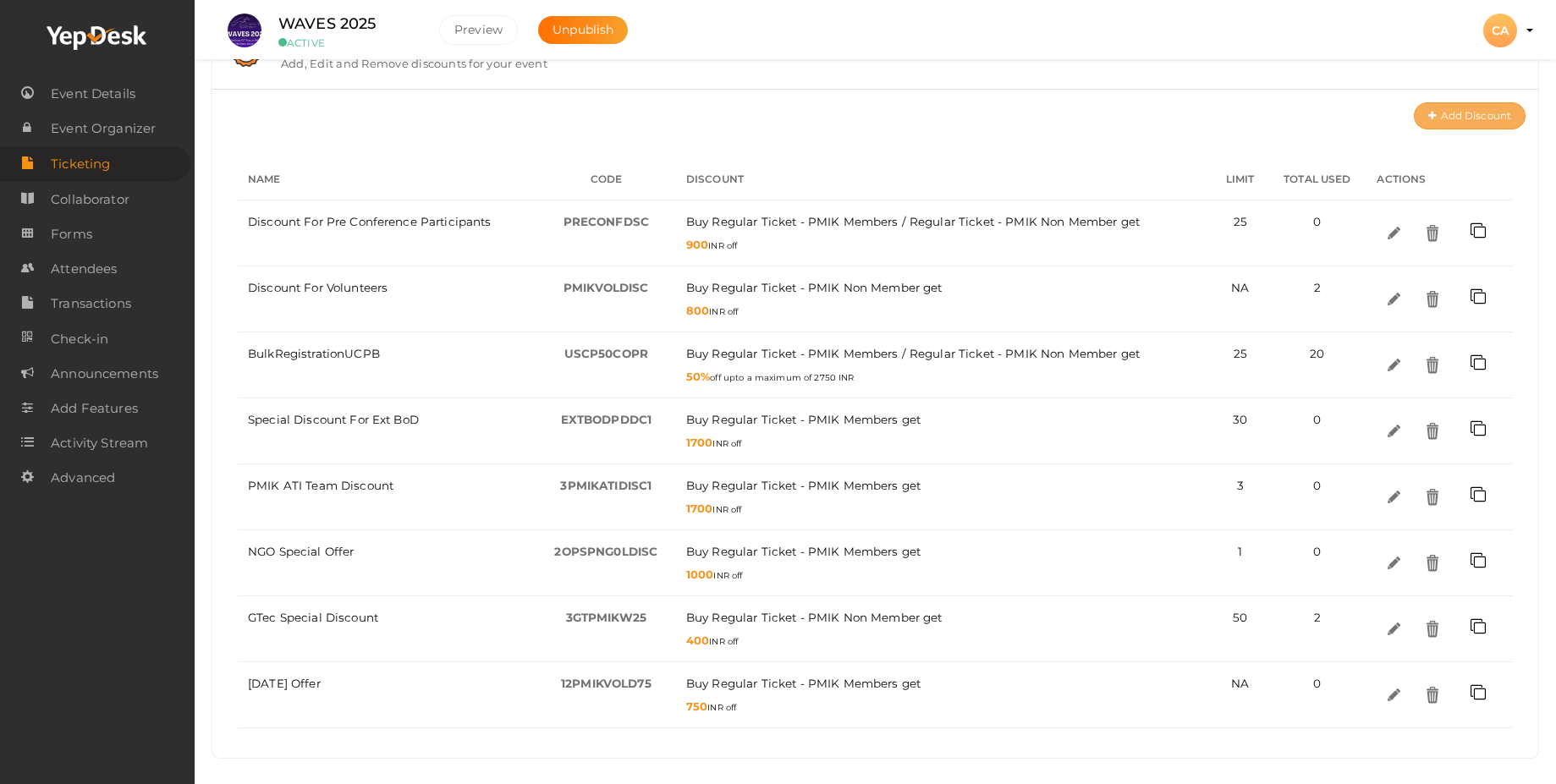
click at [1447, 113] on button "Add Discount" at bounding box center [1470, 116] width 112 height 27
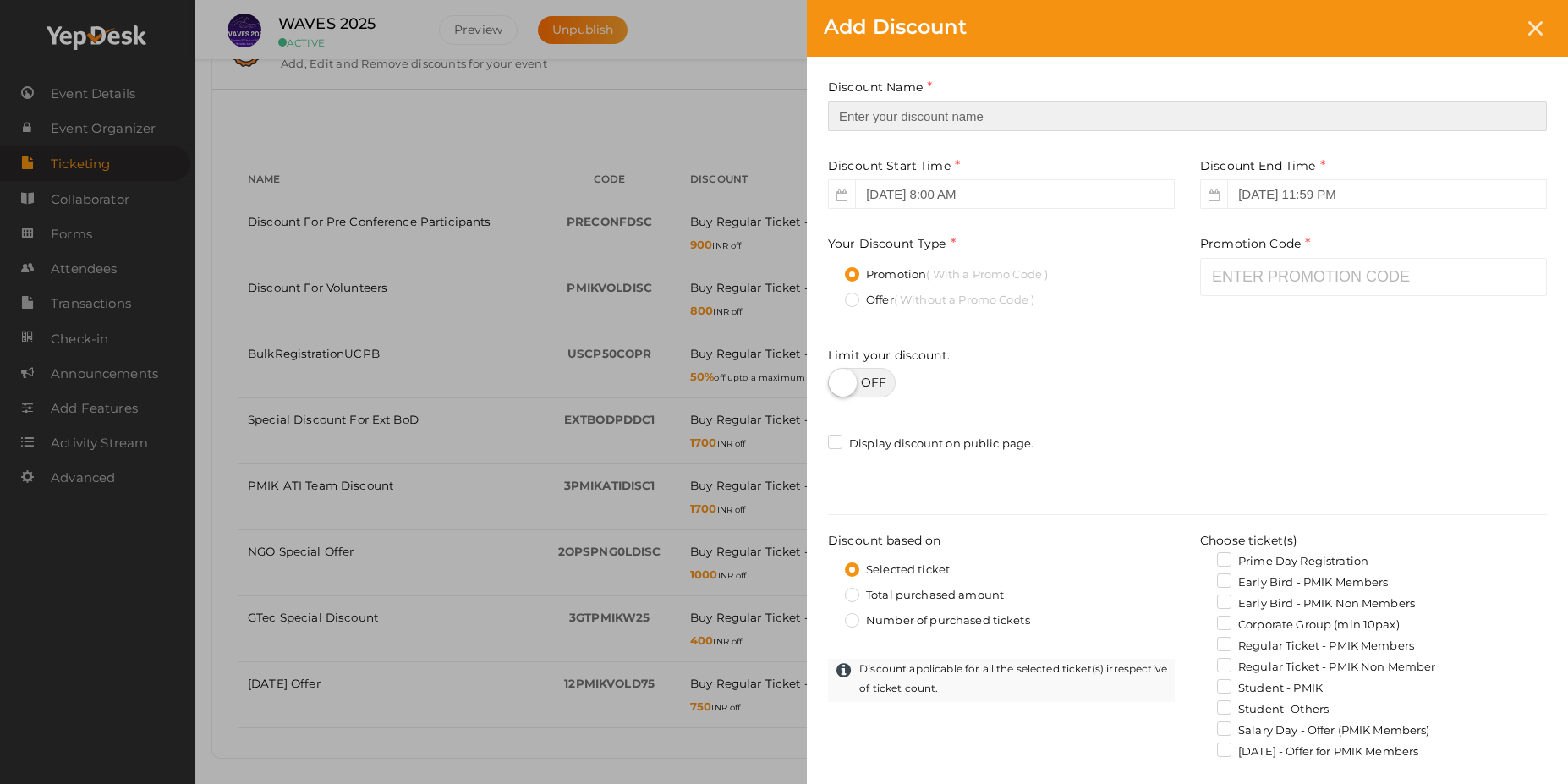
click at [891, 115] on input "text" at bounding box center [1187, 116] width 719 height 30
type input "PMIK Ext BOD"
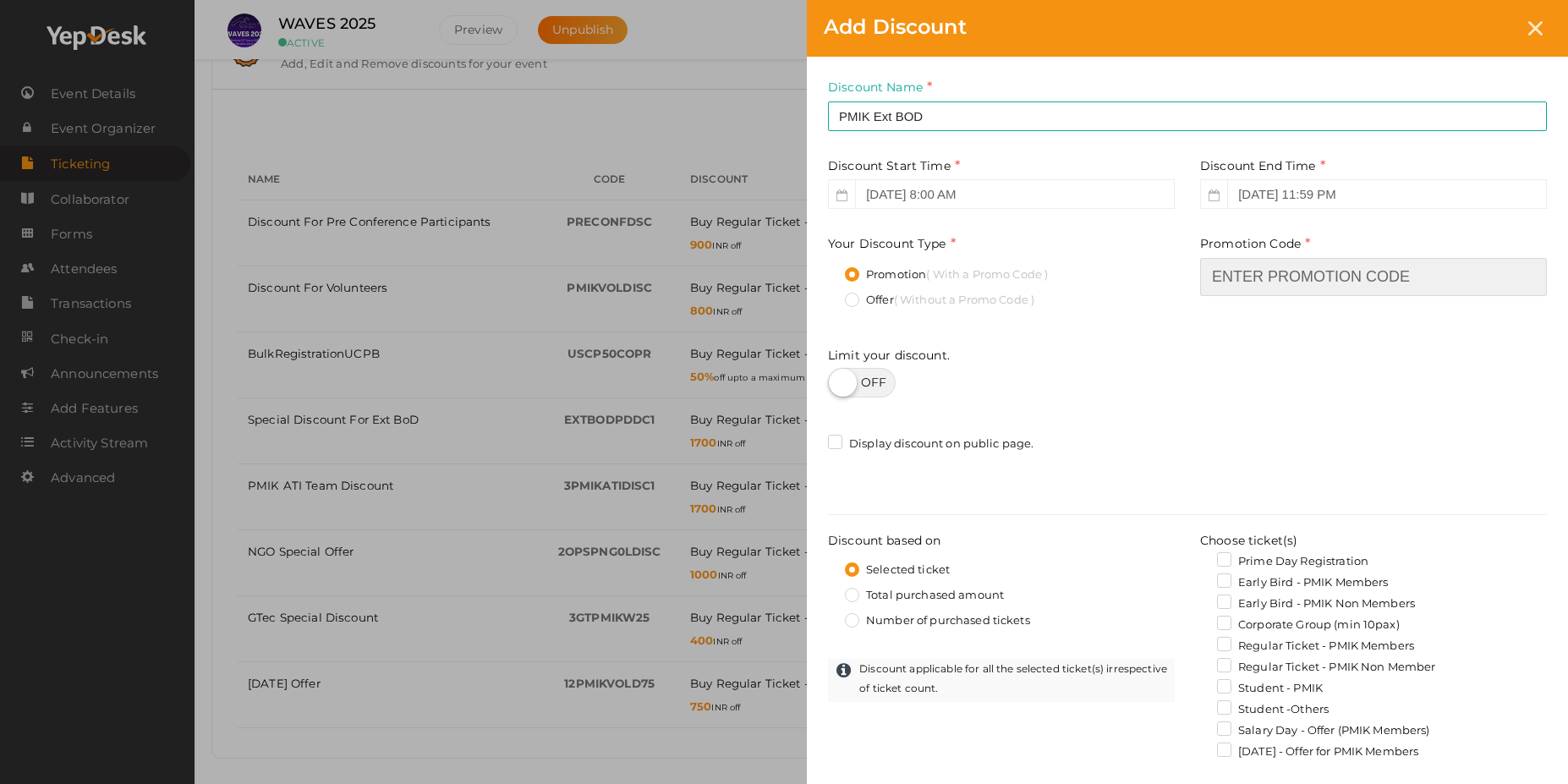
click at [1235, 279] on input "text" at bounding box center [1372, 277] width 346 height 38
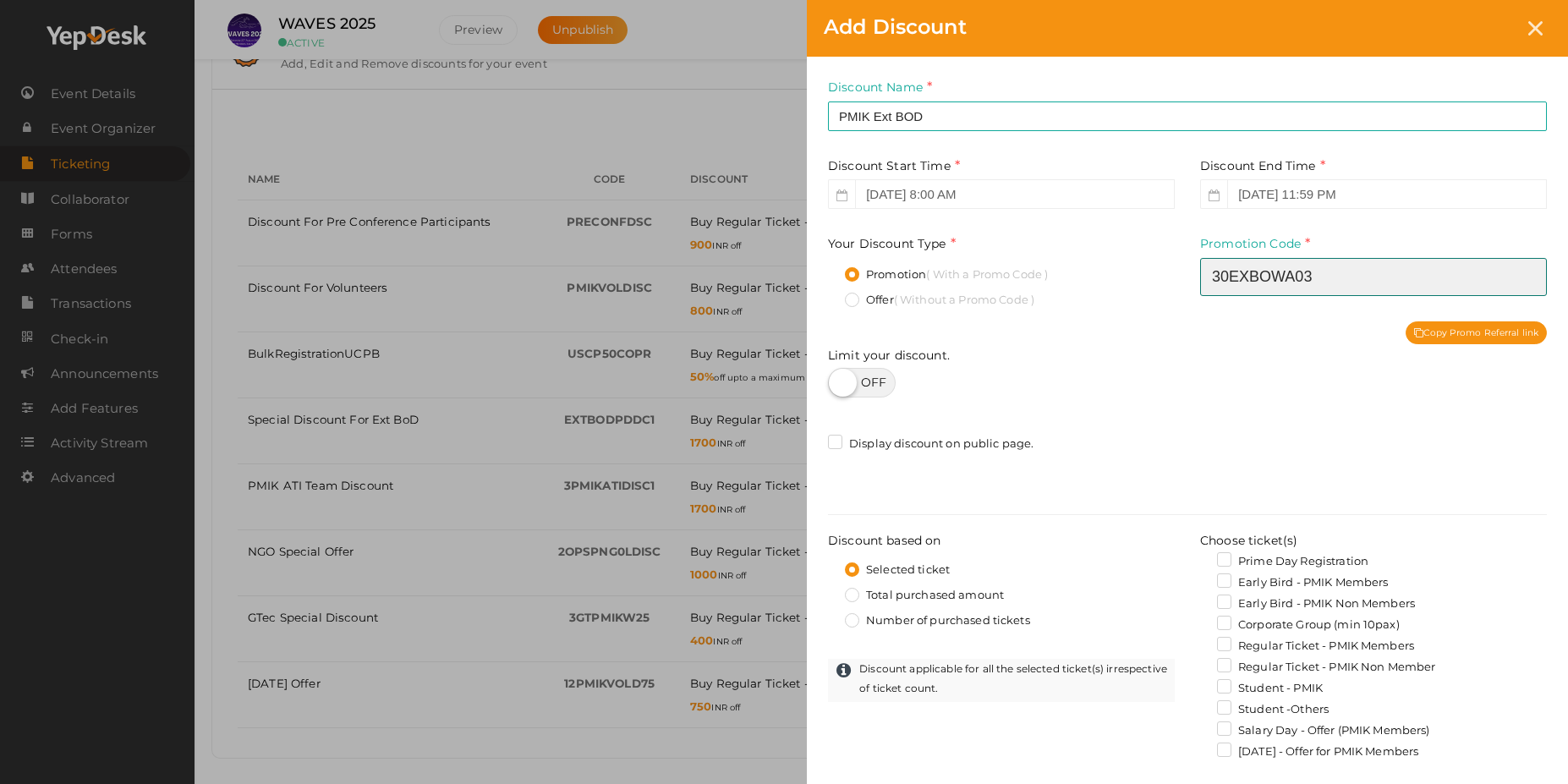
scroll to position [102, 0]
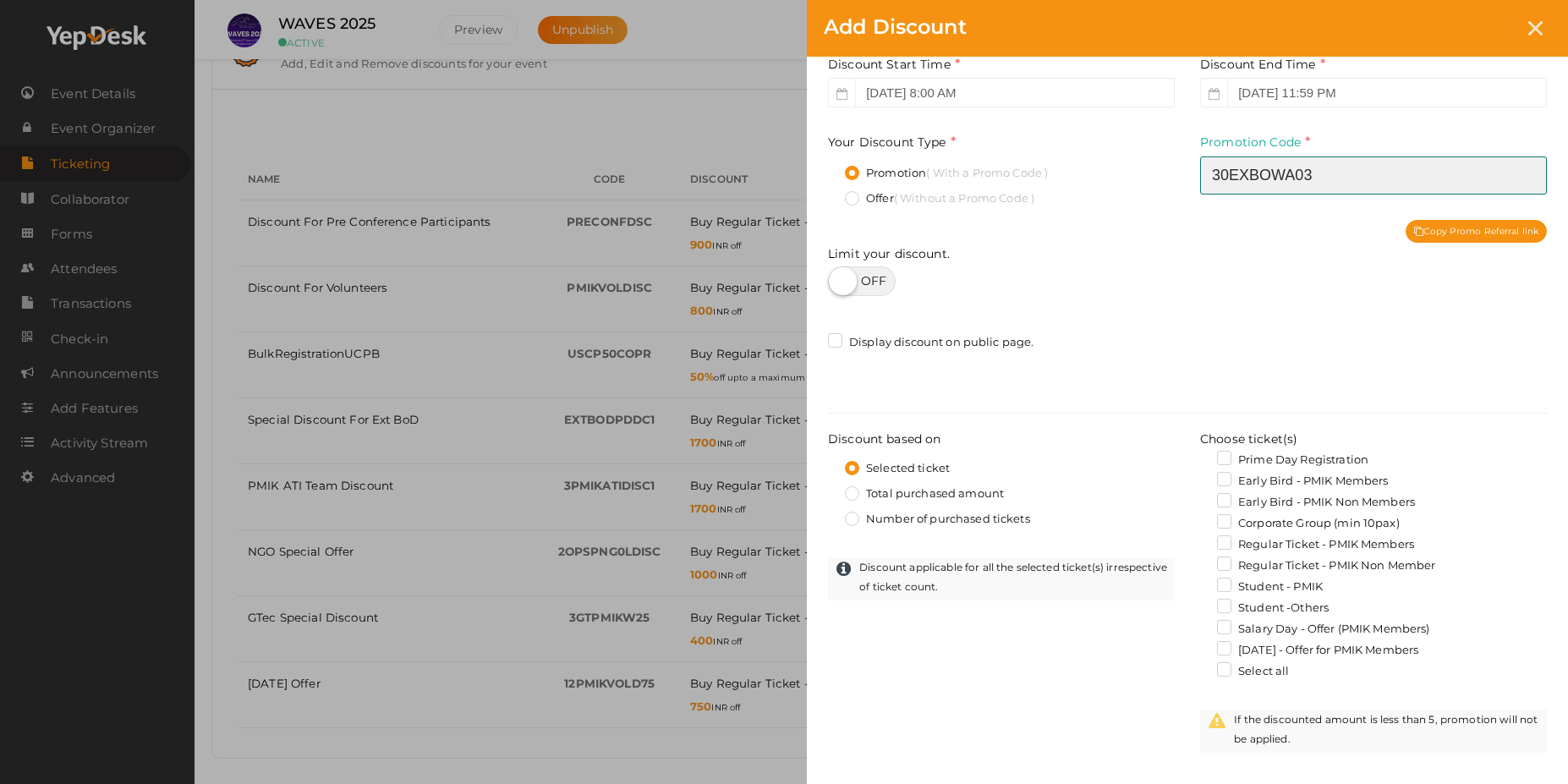
type input "30EXBOWA03"
click at [881, 286] on label at bounding box center [861, 281] width 68 height 30
click at [839, 280] on input "checkbox" at bounding box center [833, 274] width 11 height 11
checkbox input "true"
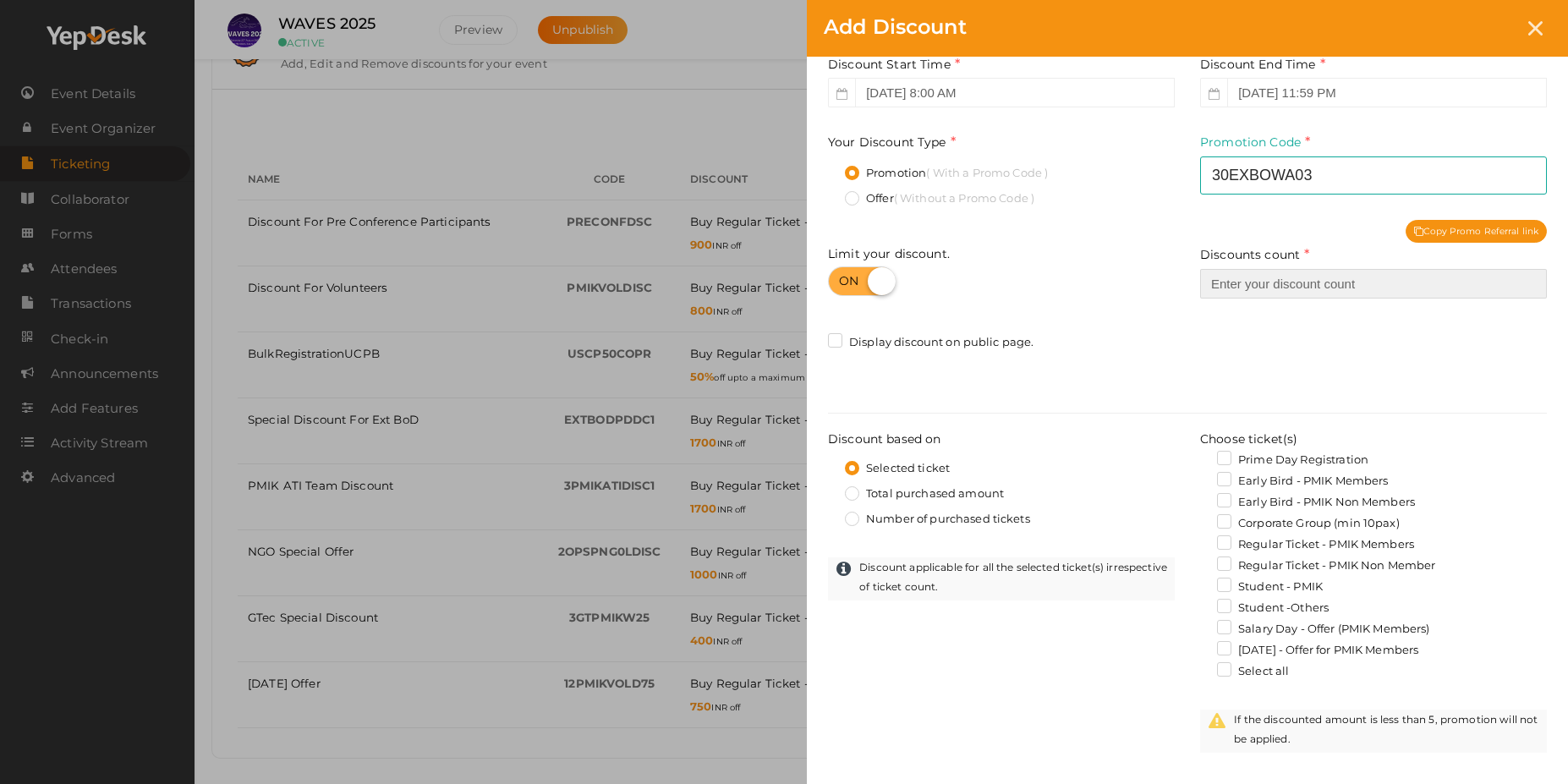
click at [1267, 289] on input "number" at bounding box center [1372, 283] width 346 height 30
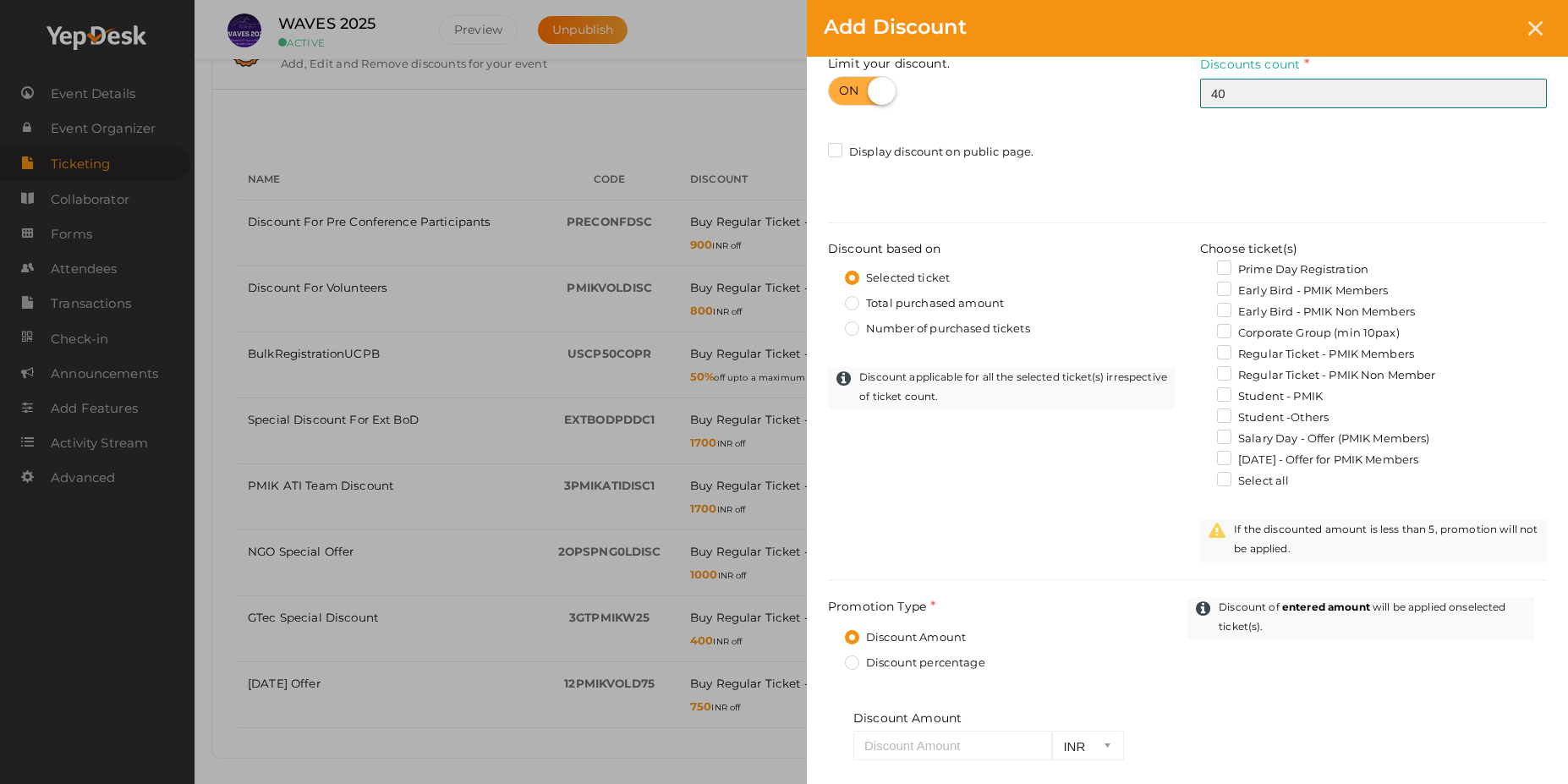
scroll to position [304, 0]
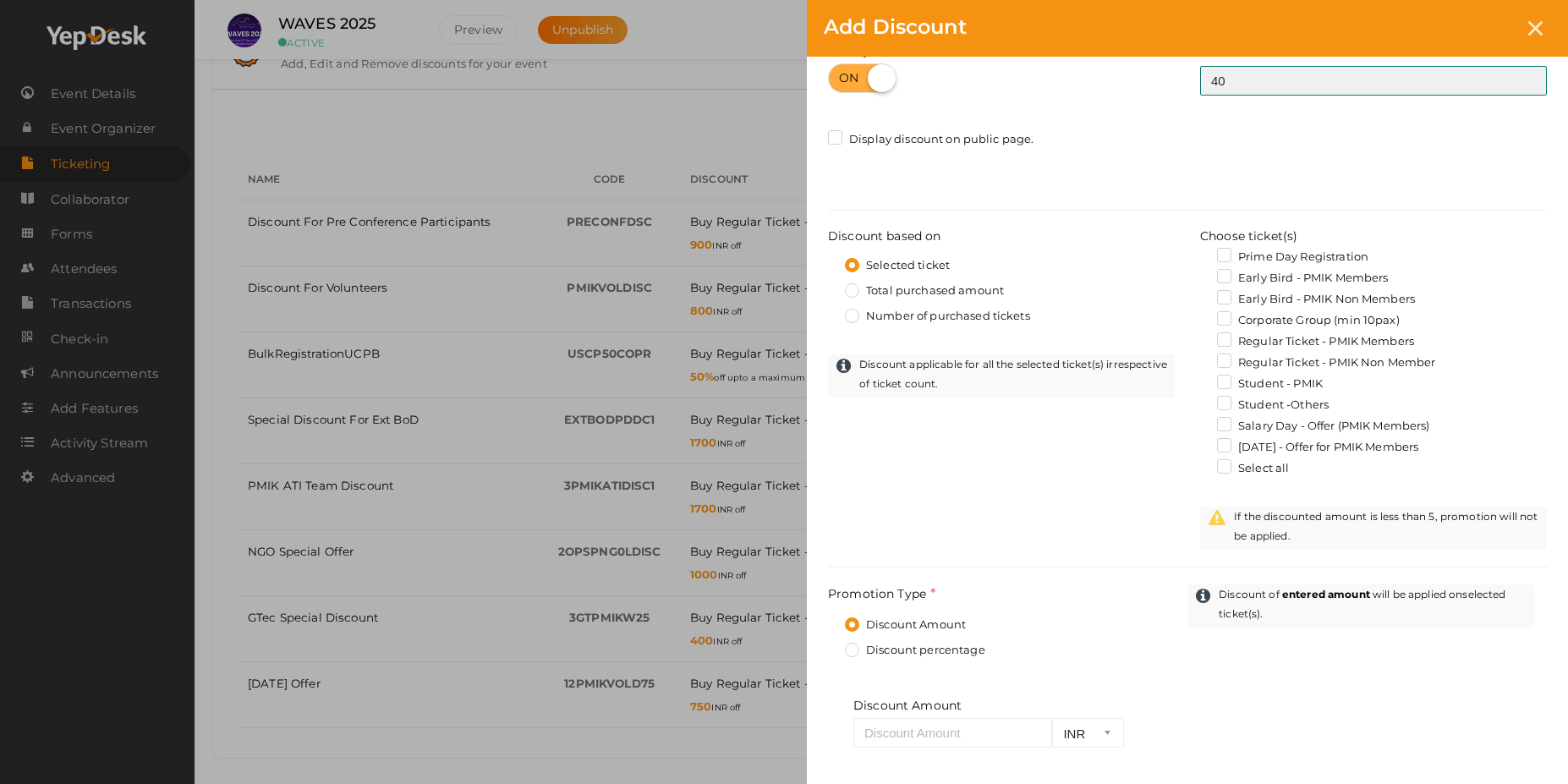
type input "40"
click at [1227, 343] on label "Regular Ticket - PMIK Members" at bounding box center [1315, 342] width 197 height 17
click at [1200, 337] on input "Regular Ticket - PMIK Members" at bounding box center [1200, 337] width 0 height 0
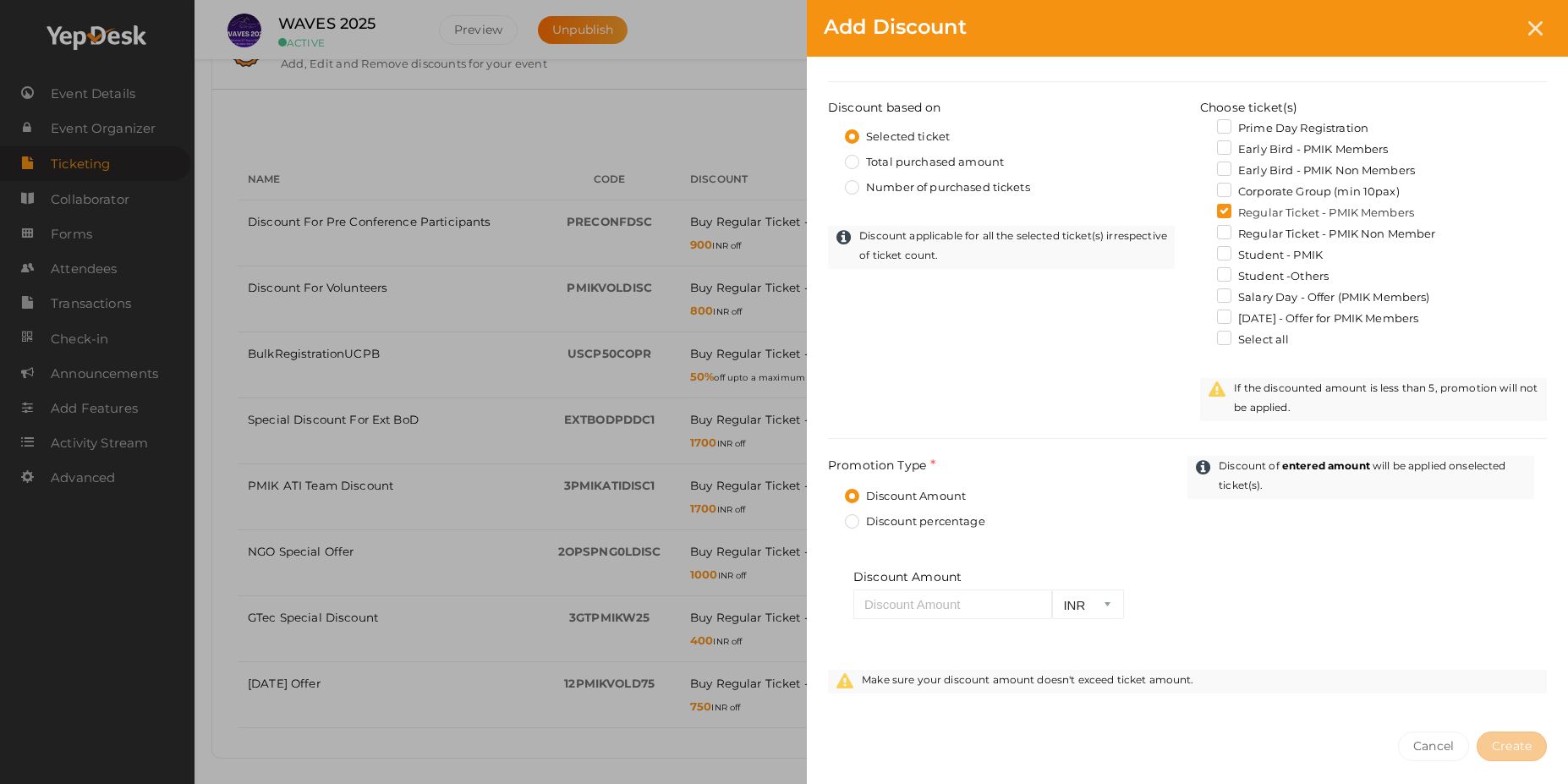
scroll to position [507, 0]
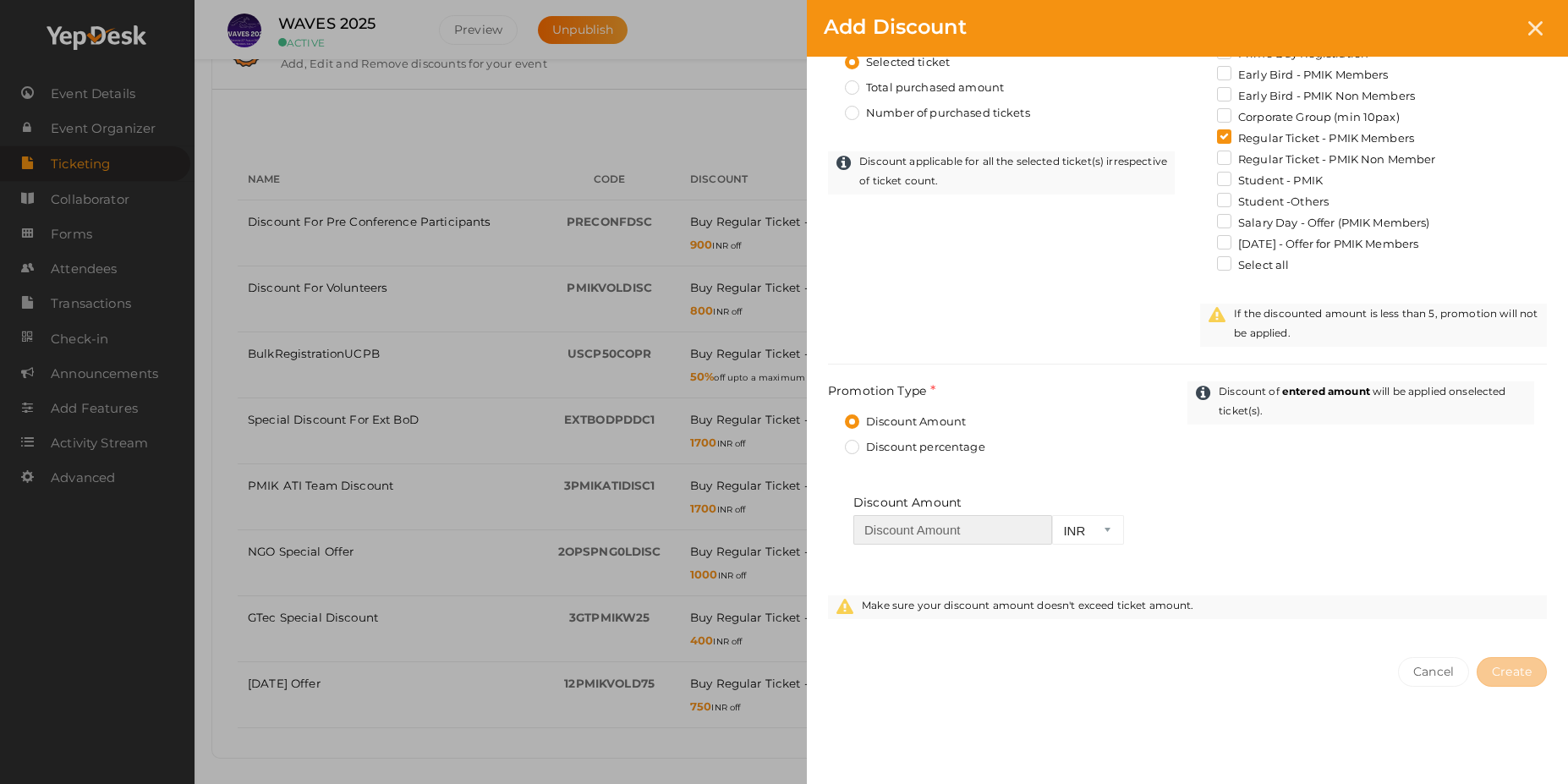
click at [887, 531] on input "number" at bounding box center [952, 529] width 198 height 30
type input "1700"
click at [1523, 668] on span "Create" at bounding box center [1512, 671] width 39 height 15
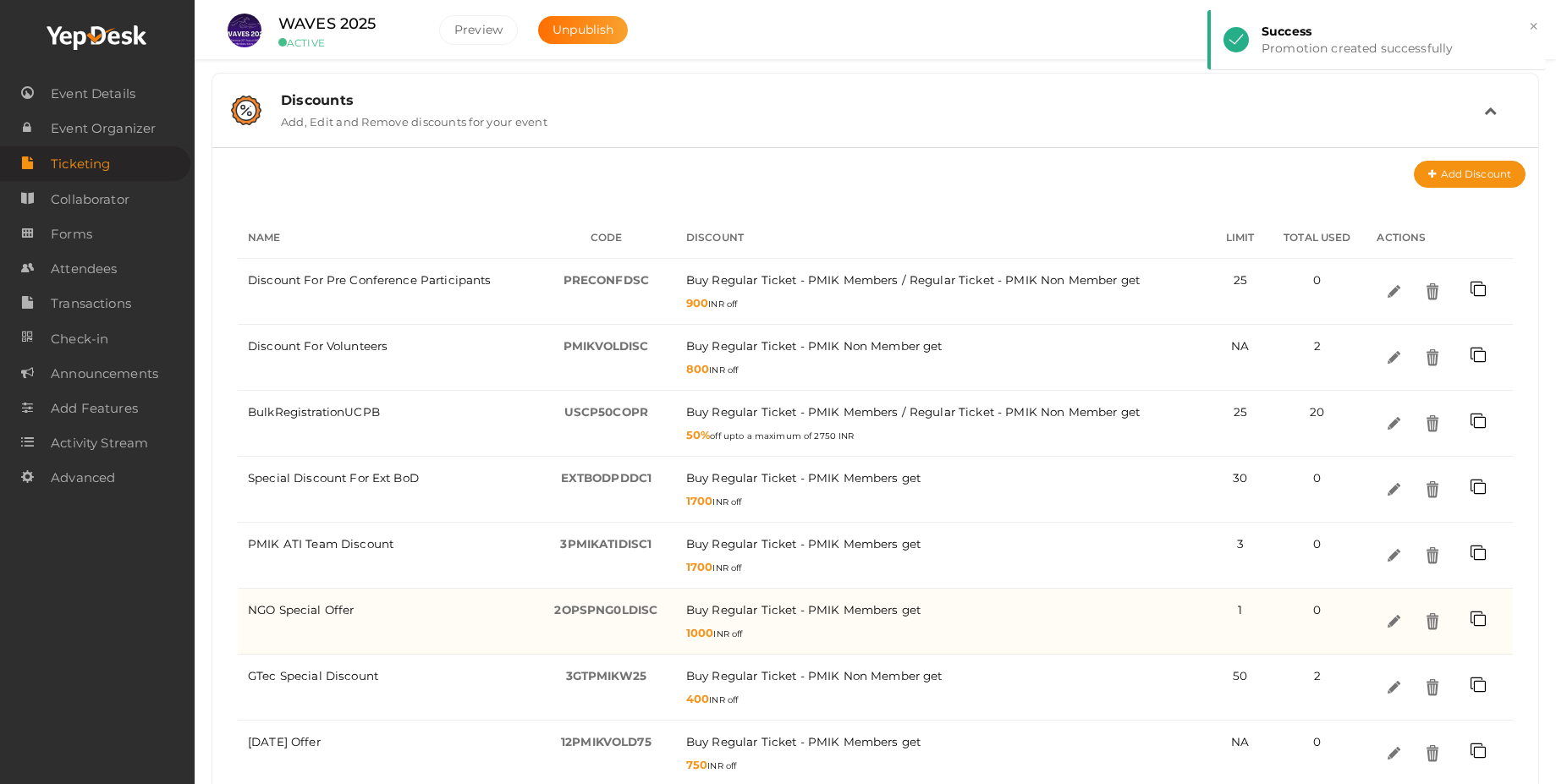
scroll to position [530, 0]
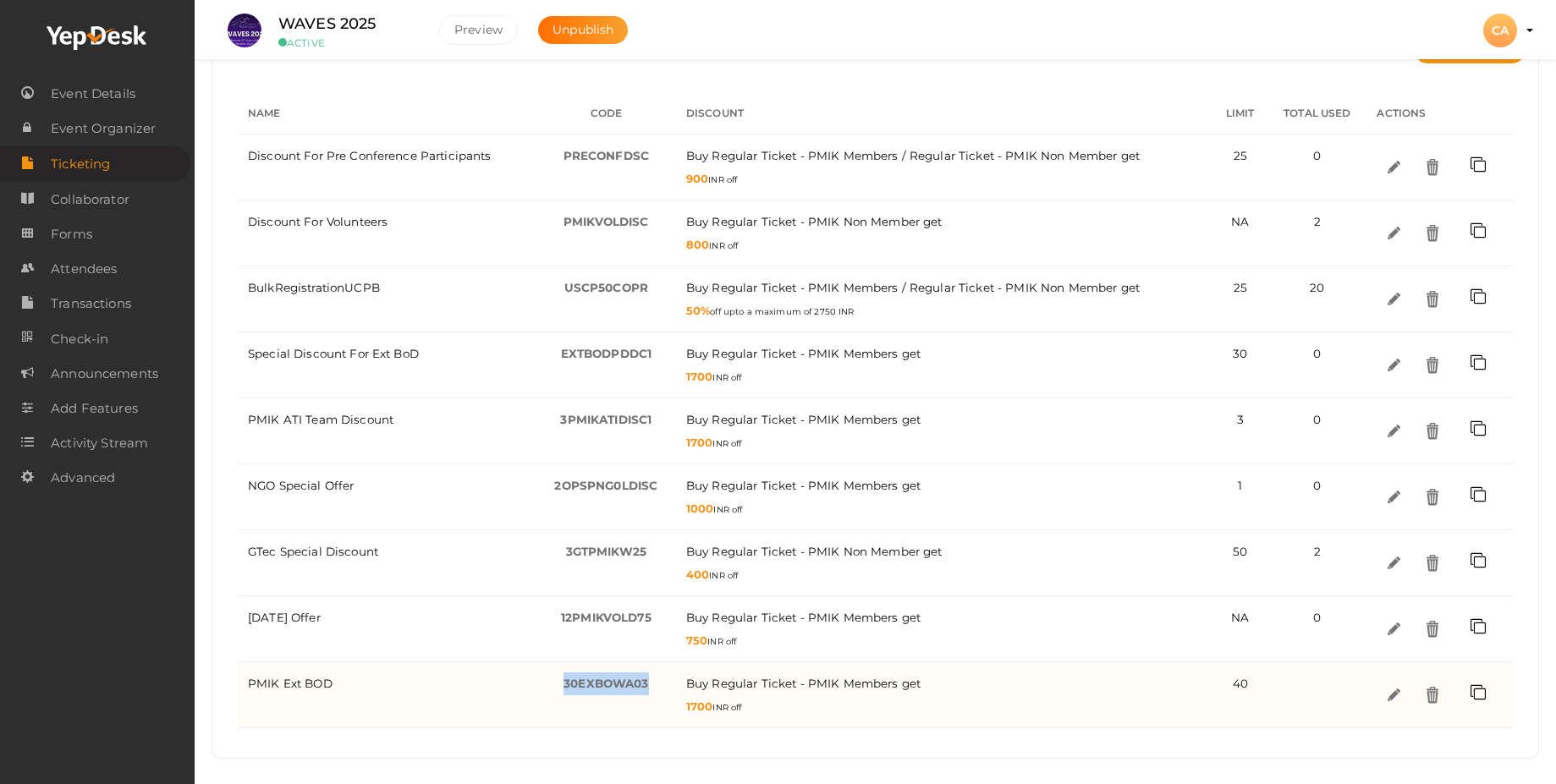
drag, startPoint x: 660, startPoint y: 685, endPoint x: 533, endPoint y: 684, distance: 127.0
click at [533, 684] on tr "PMIK Ext BOD 30EXBOWA03 - Buy Regular Ticket - PMIK Members / get 1700 INR off …" at bounding box center [875, 694] width 1275 height 66
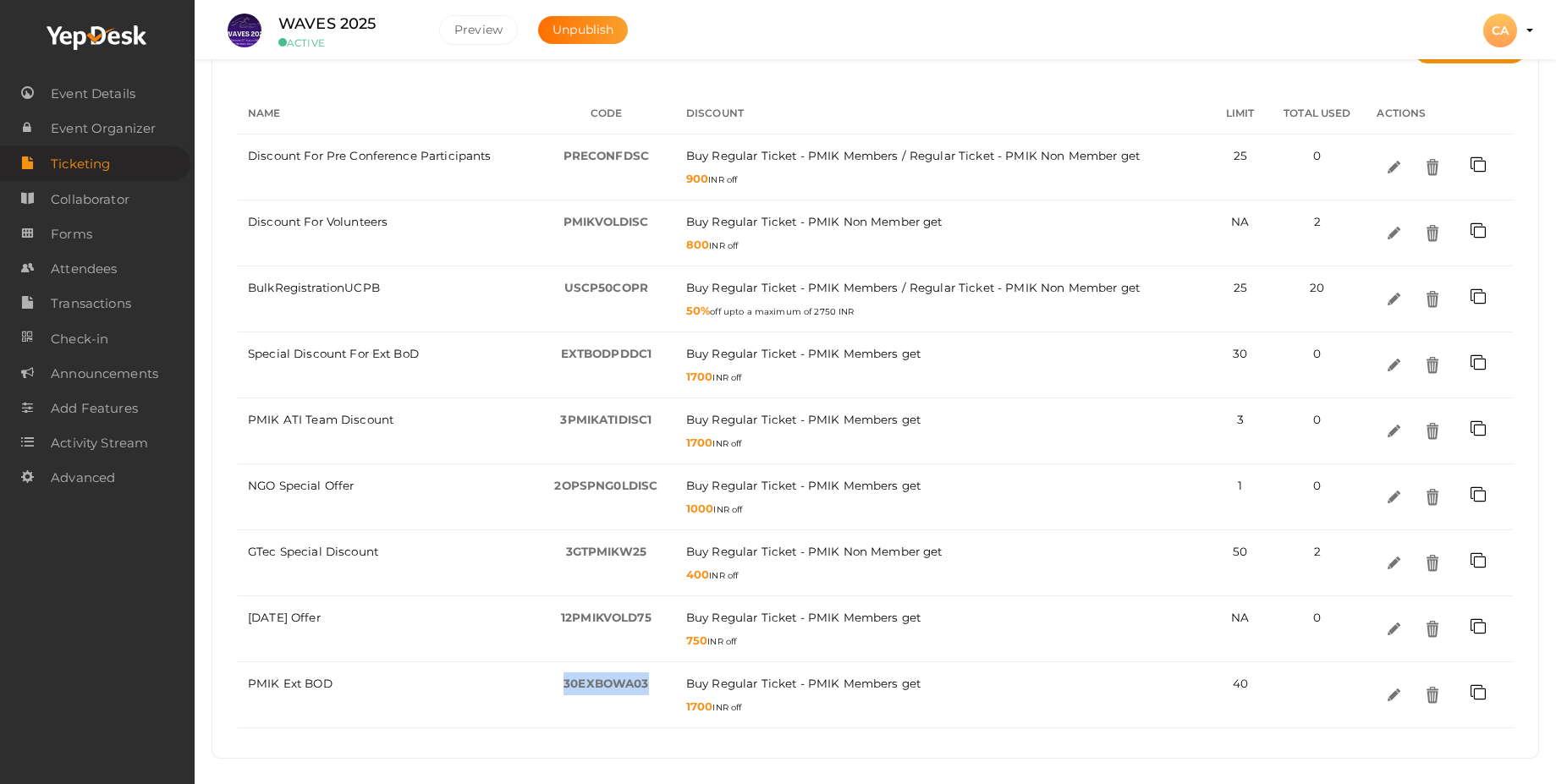
copy tr "30EXBOWA03"
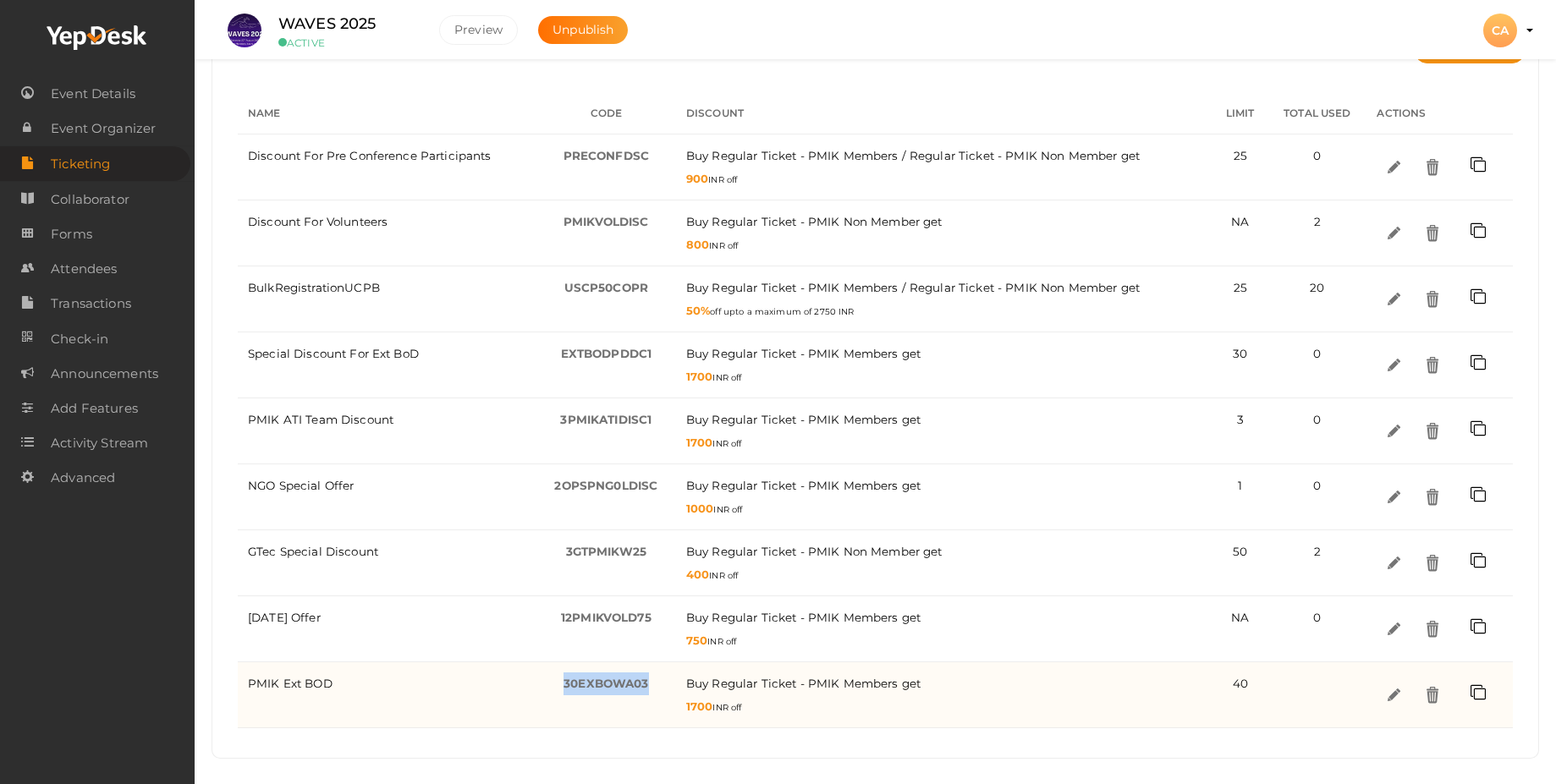
copy tr "30EXBOWA03"
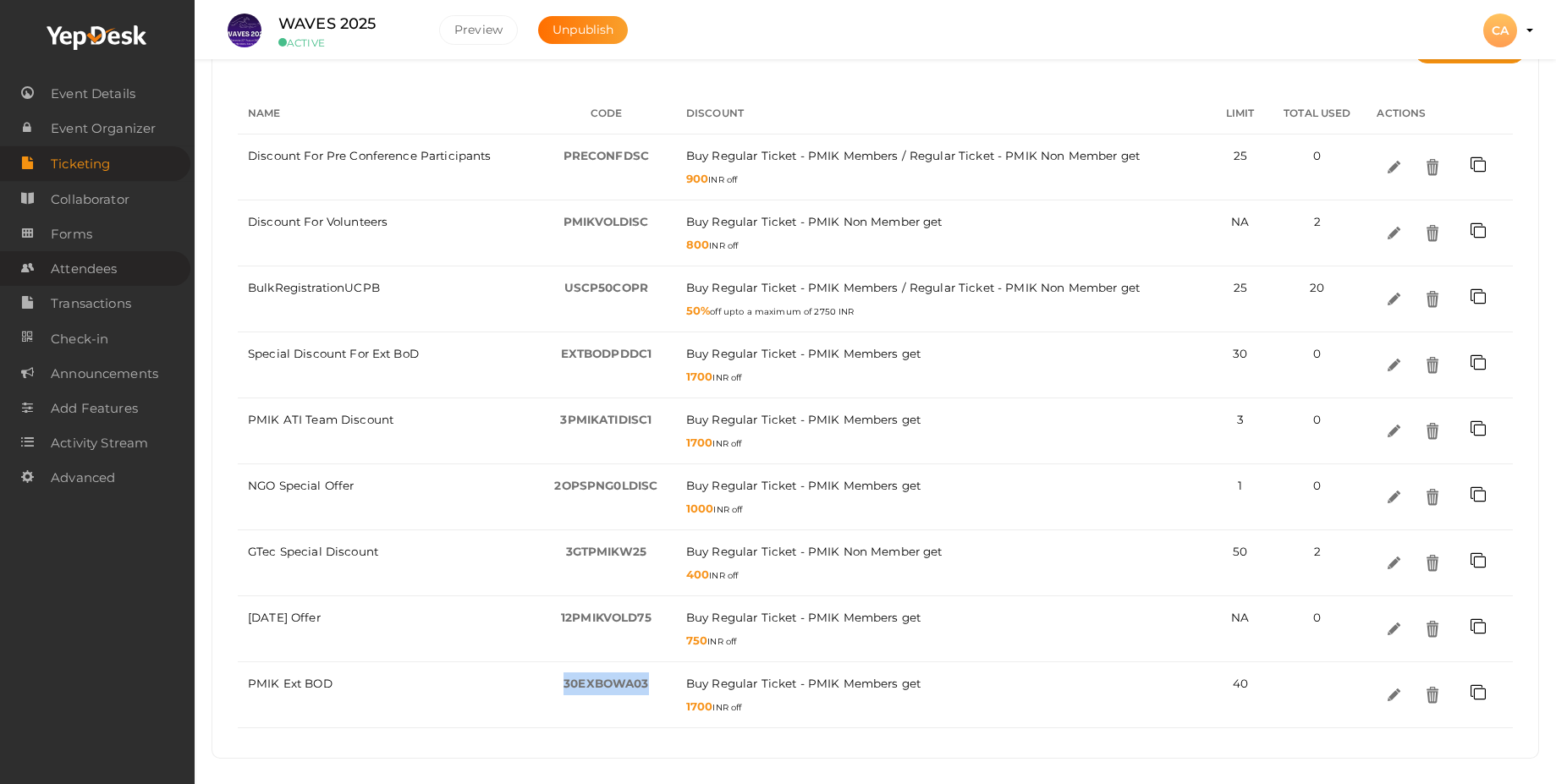
click at [110, 264] on span "Attendees" at bounding box center [83, 269] width 66 height 34
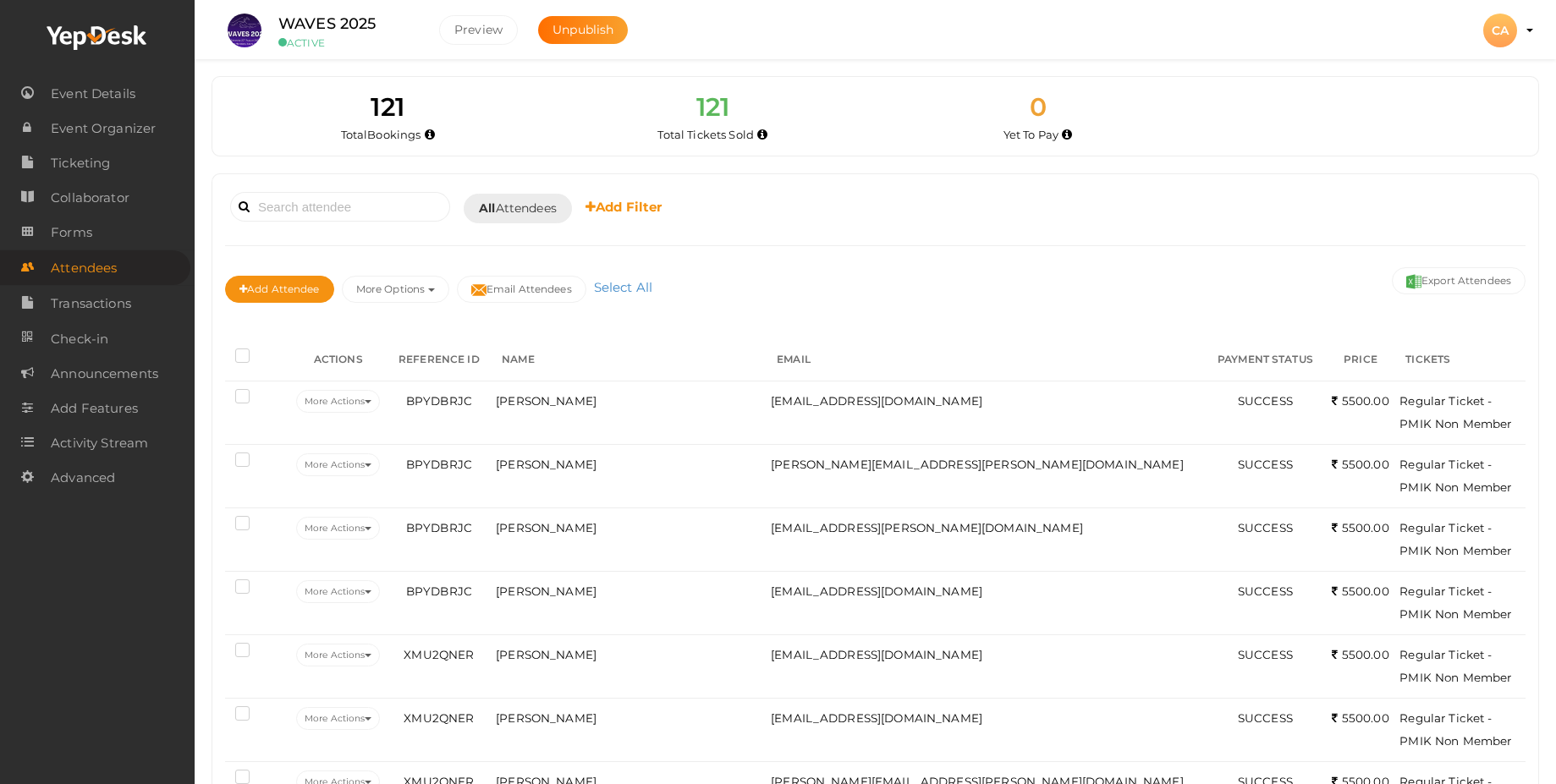
click at [412, 302] on button "More Options" at bounding box center [396, 289] width 108 height 27
click at [882, 308] on div "Add Attendee More Options Publish to Facebook Resend Invites Invite Attendees A…" at bounding box center [875, 292] width 1300 height 56
click at [1445, 273] on button "Export Attendees" at bounding box center [1458, 281] width 133 height 27
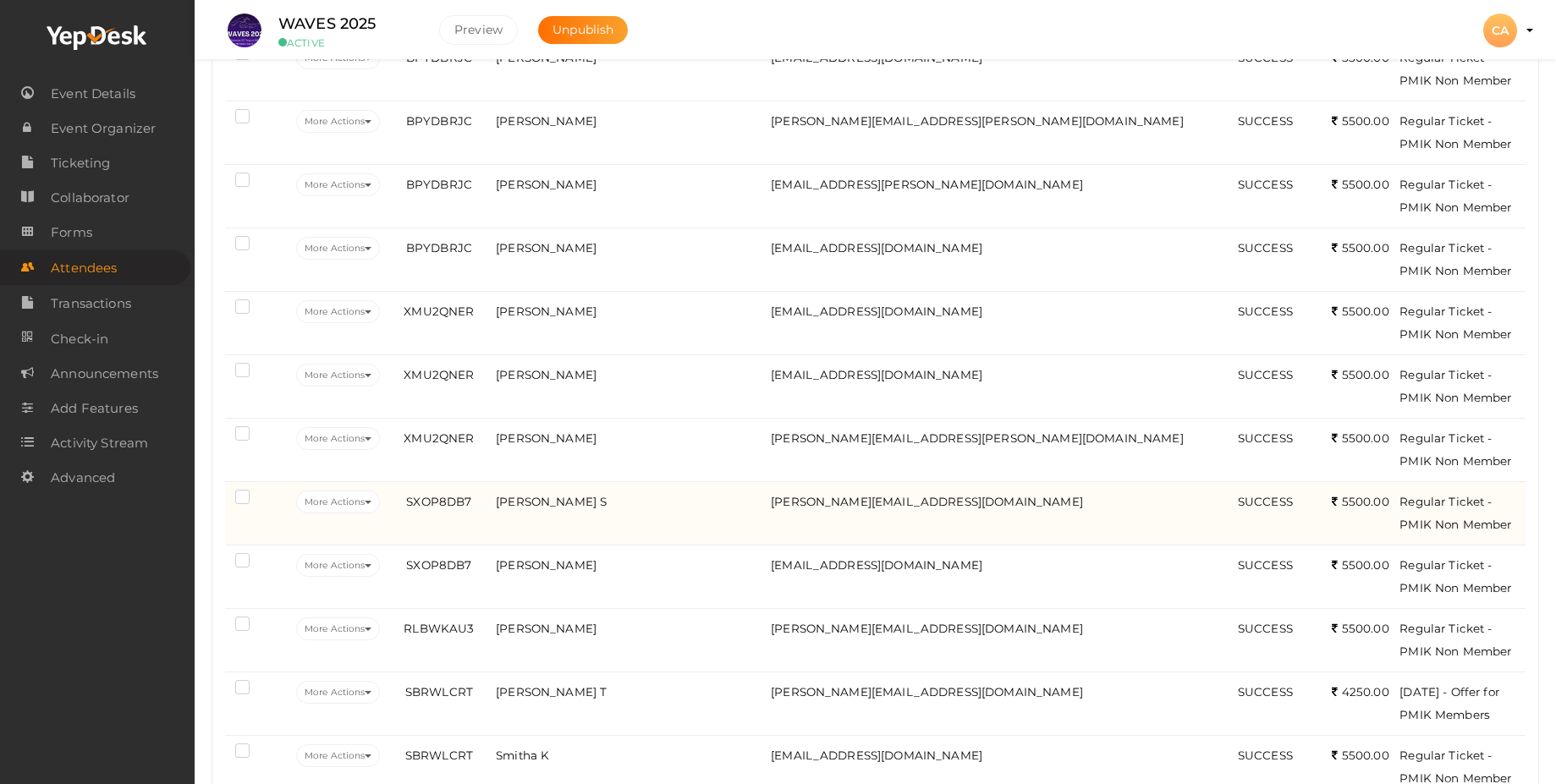
scroll to position [406, 0]
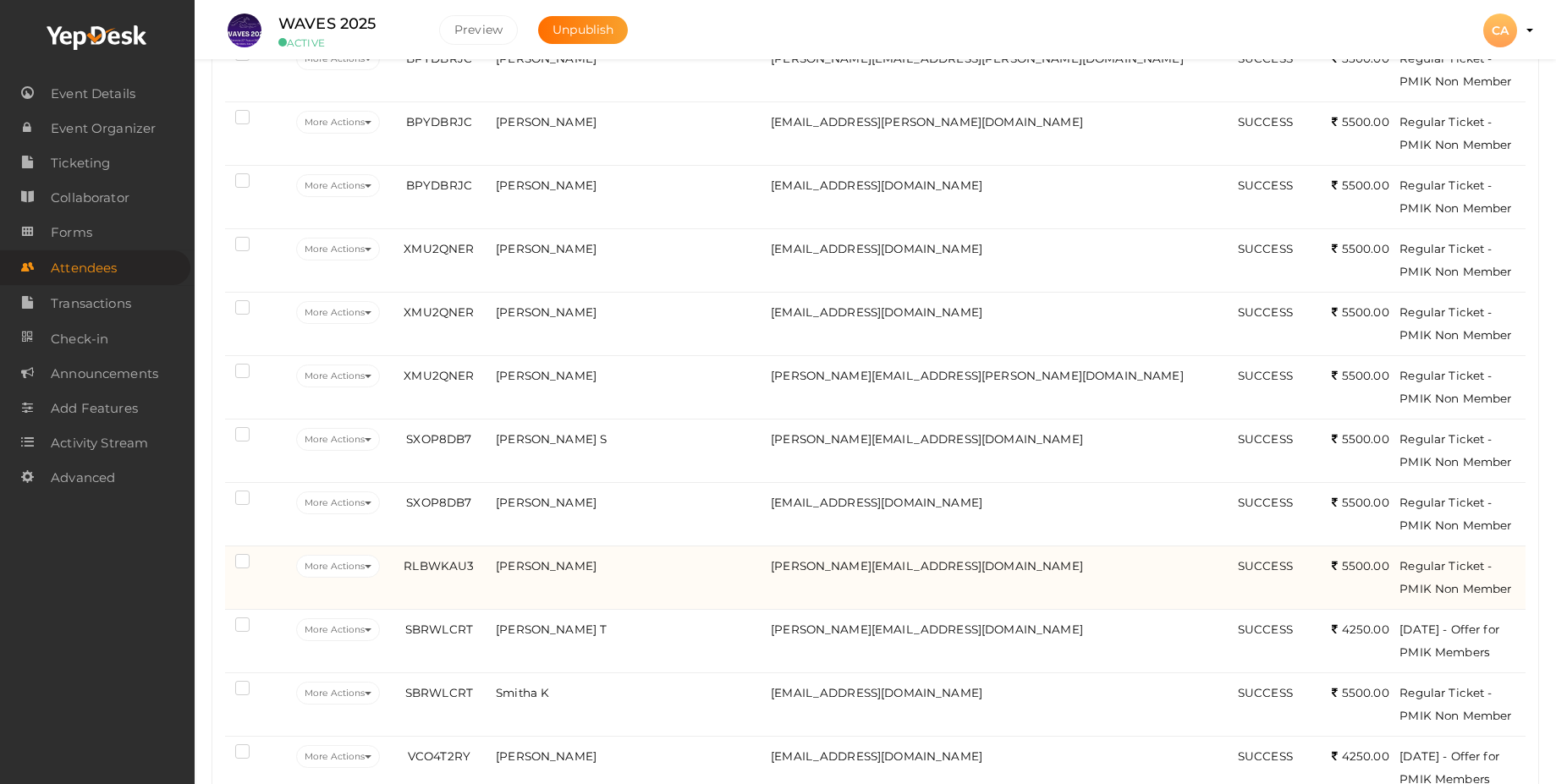
click at [680, 569] on td "[PERSON_NAME]" at bounding box center [629, 577] width 275 height 63
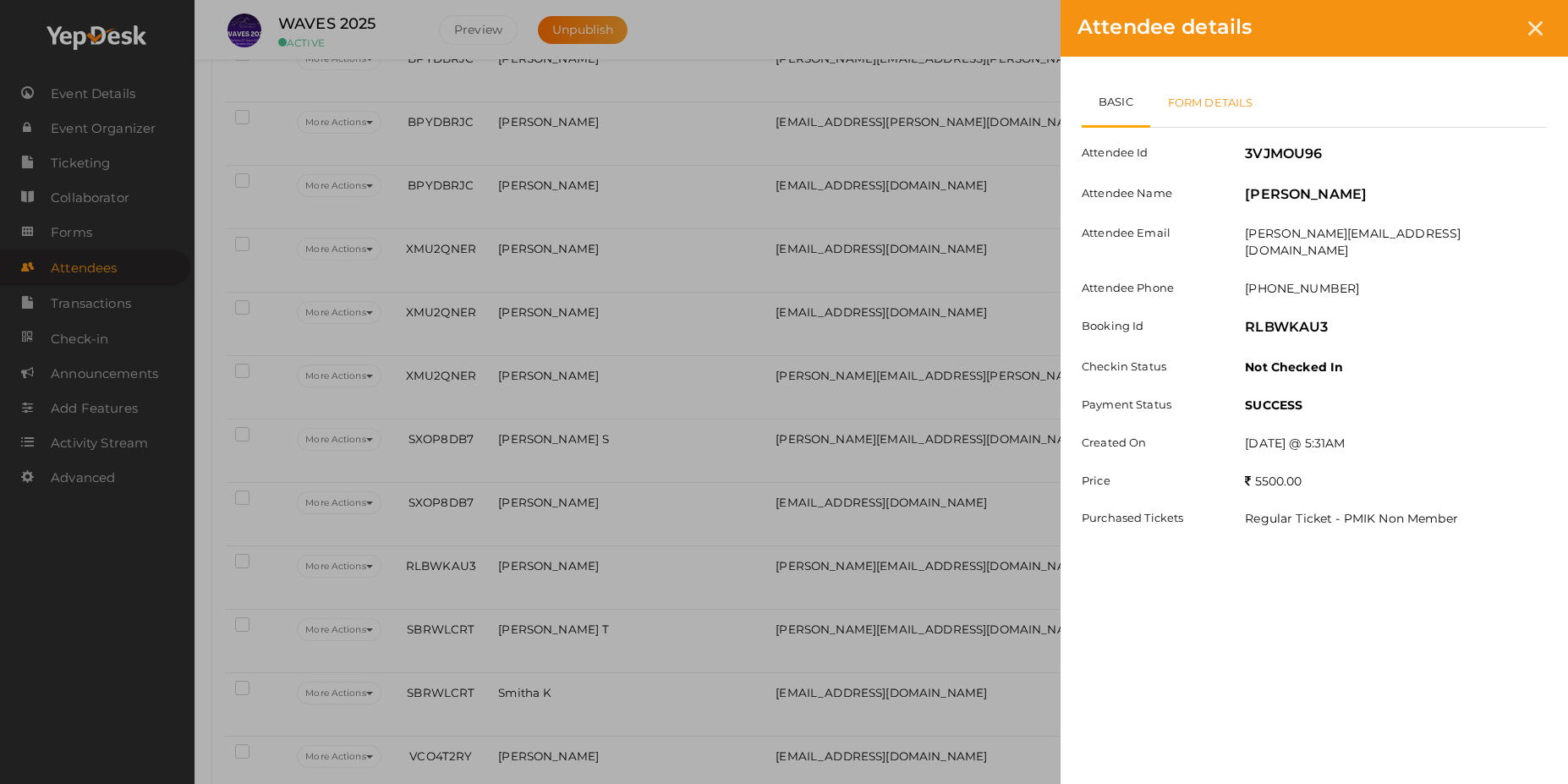
click at [1215, 105] on link "Form Details" at bounding box center [1210, 102] width 121 height 49
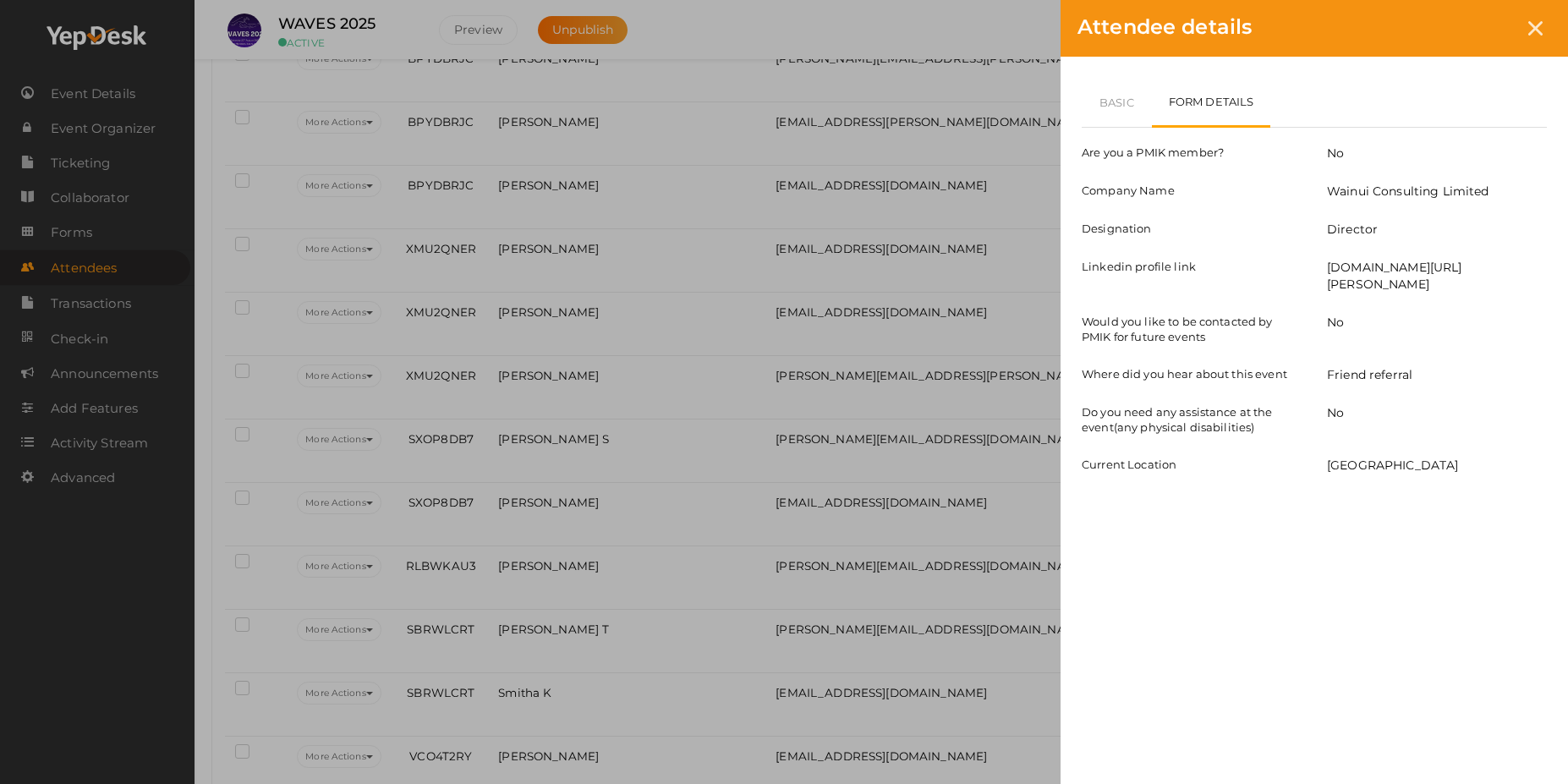
click at [764, 192] on div "Attendee details Basic Form Details Attendee Id 3VJMOU96 Attendee Name Megan Wo…" at bounding box center [784, 392] width 1568 height 784
click at [762, 192] on div "Attendee details Basic Form Details Attendee Id 3VJMOU96 Attendee Name Megan Wo…" at bounding box center [784, 392] width 1568 height 784
click at [1535, 39] on div at bounding box center [1535, 28] width 32 height 32
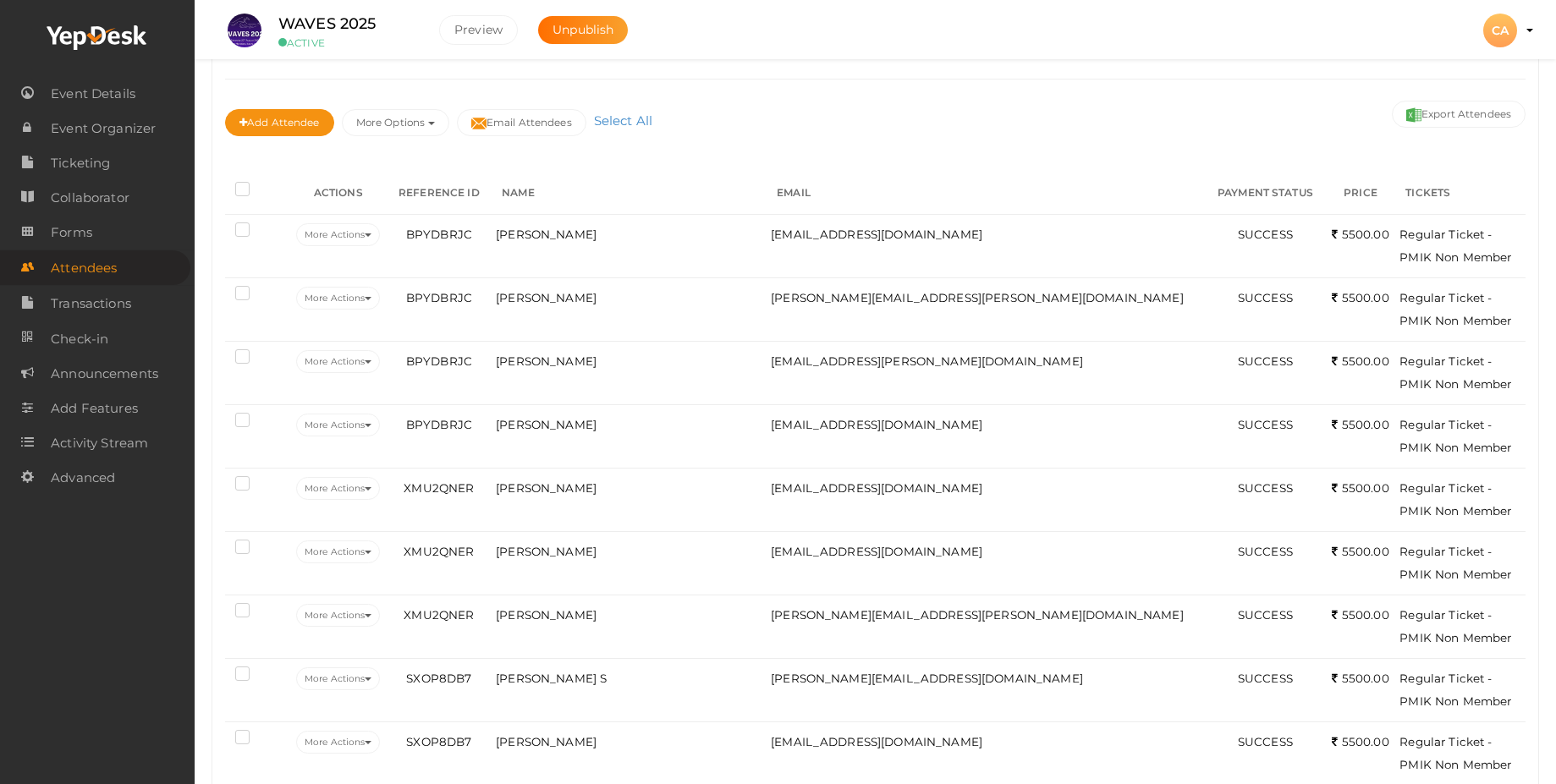
scroll to position [0, 0]
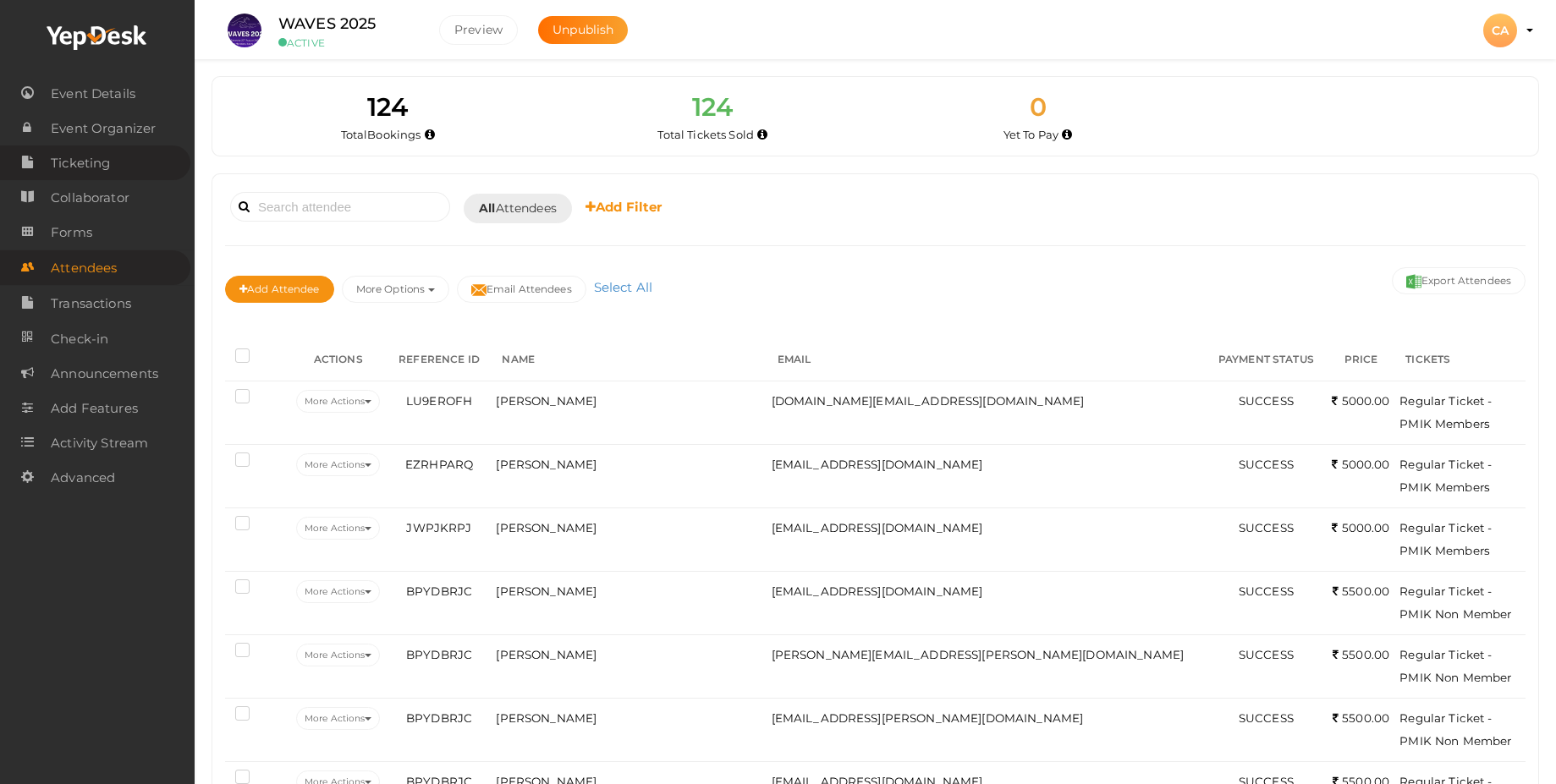
click at [98, 169] on span "Ticketing" at bounding box center [80, 163] width 59 height 34
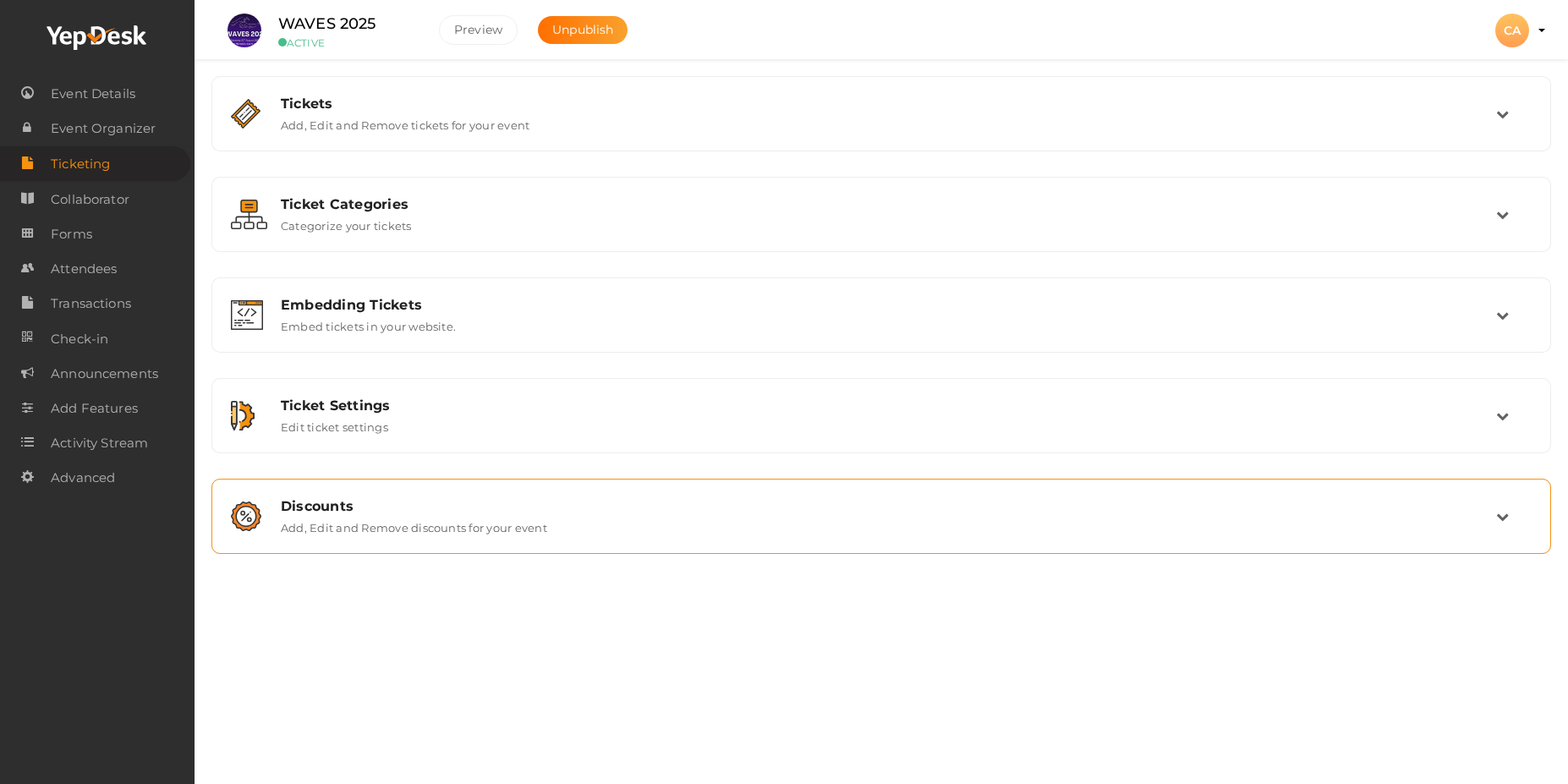
click at [329, 511] on div "Discounts" at bounding box center [887, 506] width 1215 height 16
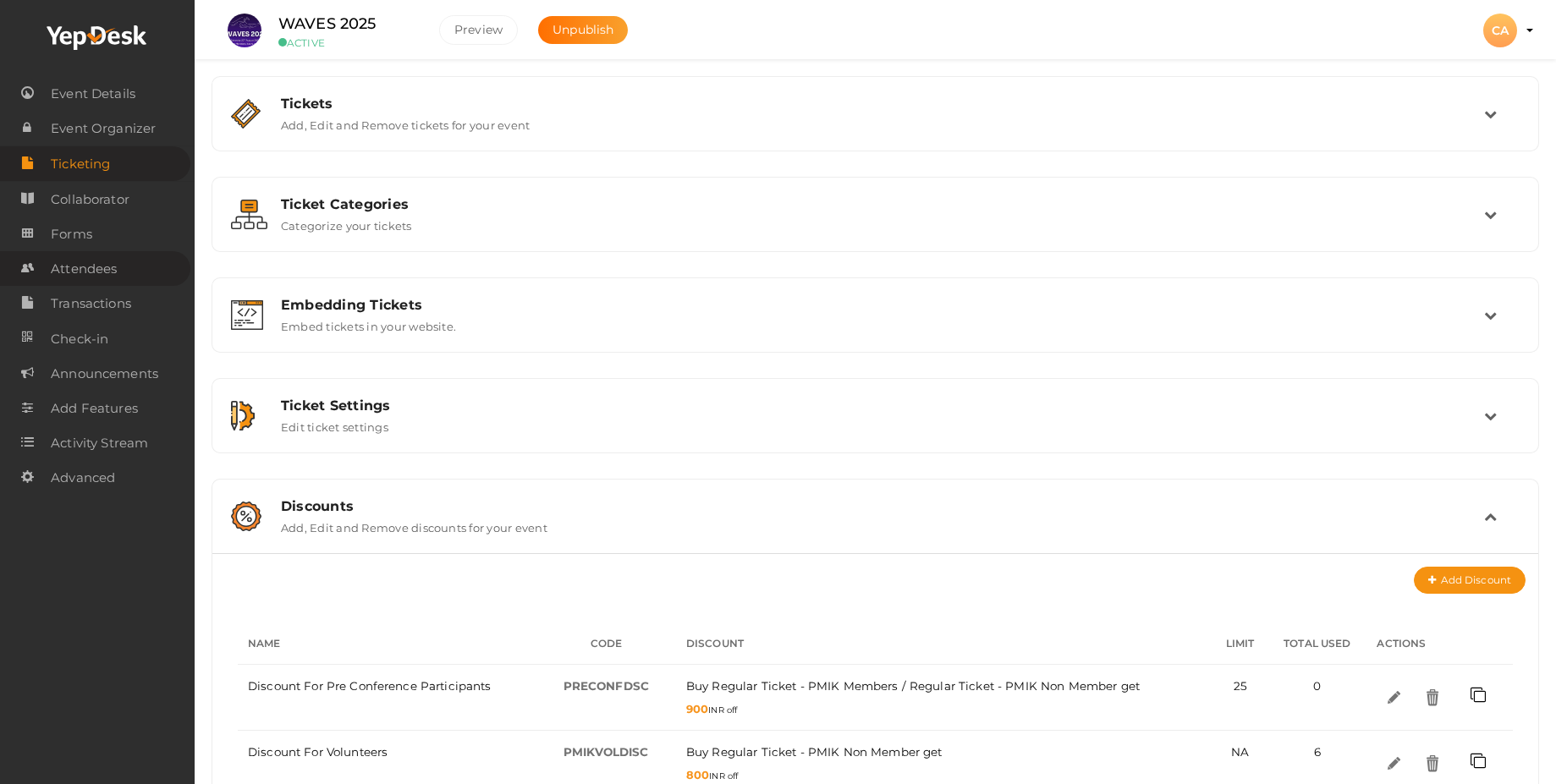
click at [67, 270] on span "Attendees" at bounding box center [83, 269] width 66 height 34
